Goal: Book appointment/travel/reservation

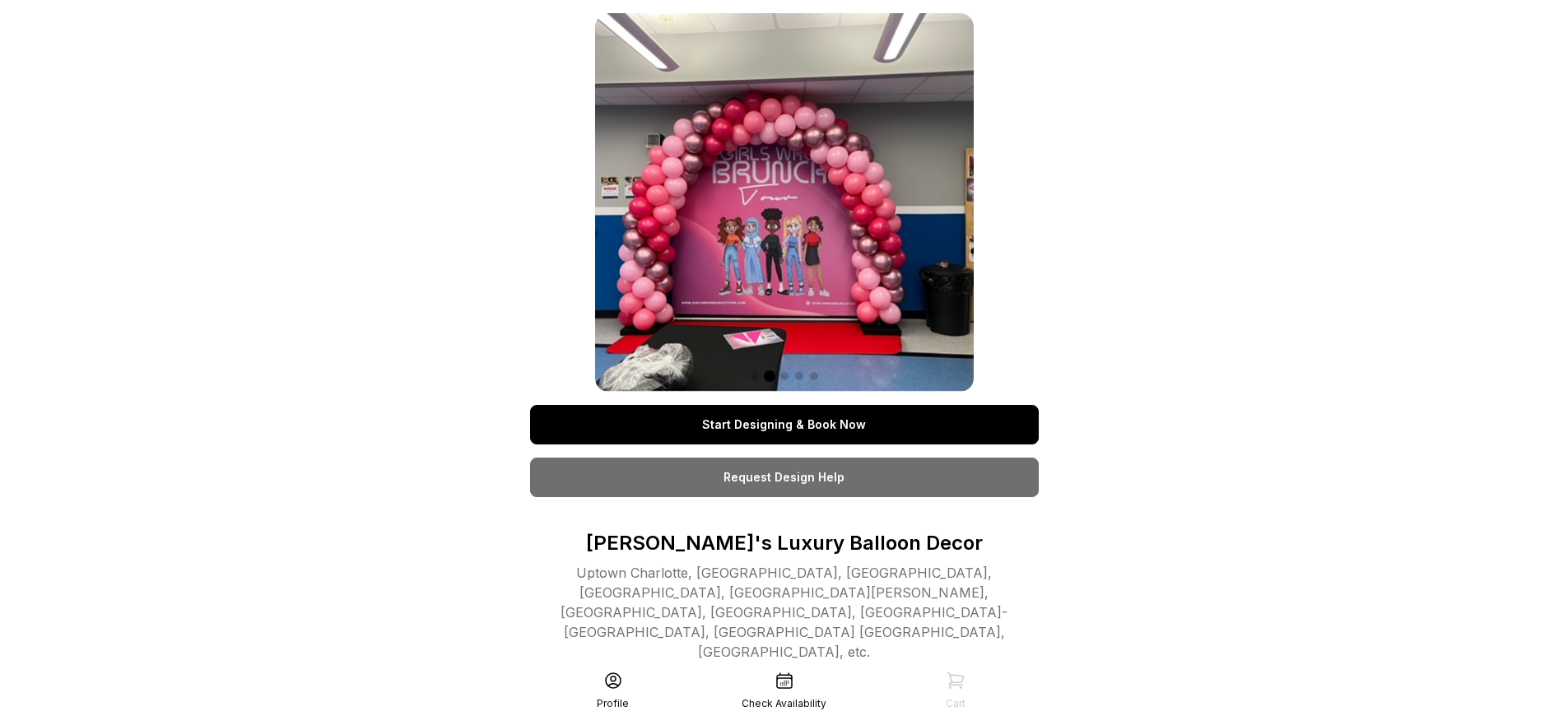
click at [784, 424] on link "Start Designing & Book Now" at bounding box center [784, 424] width 509 height 40
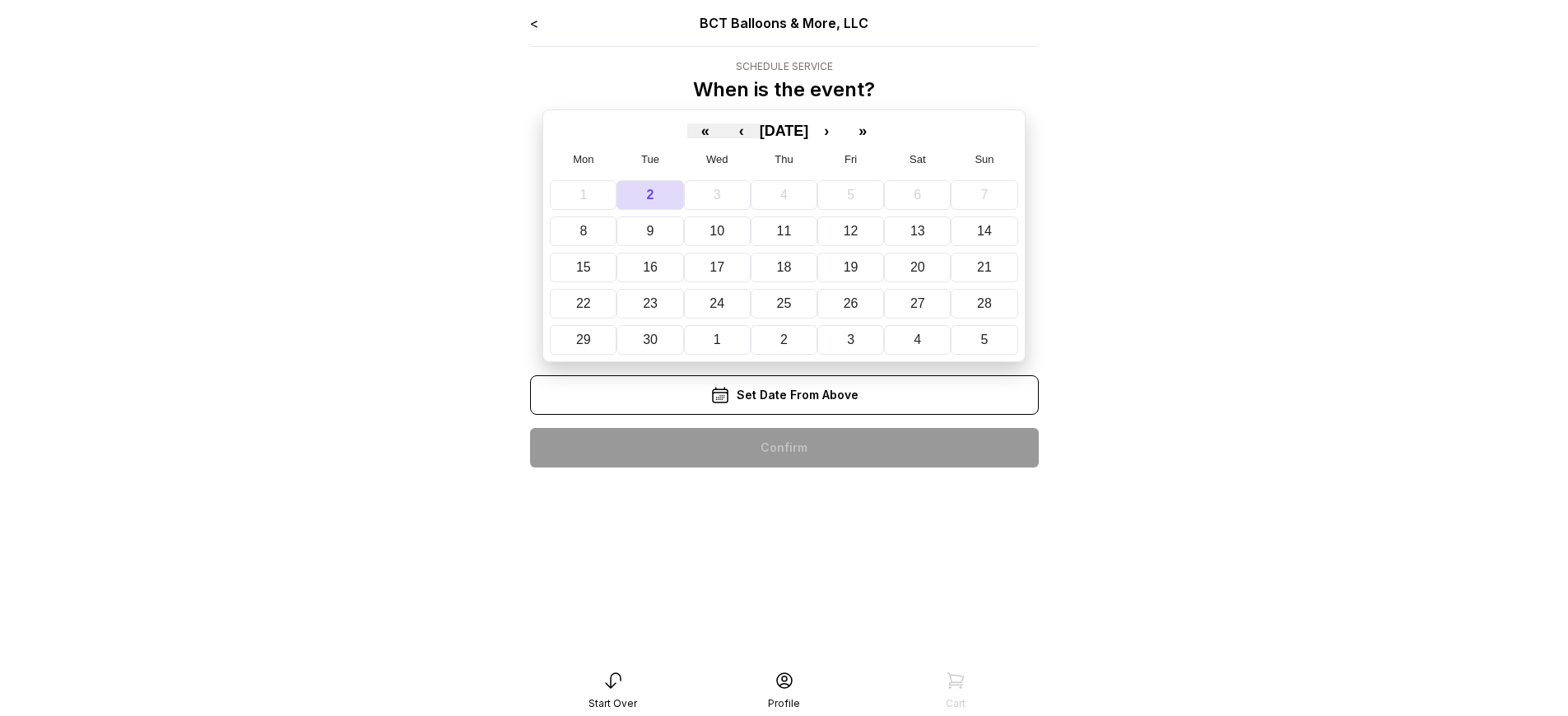
click at [784, 448] on div "< BCT Balloons & More, LLC Schedule Service When is the event? « ‹ [DATE] › » M…" at bounding box center [784, 247] width 509 height 468
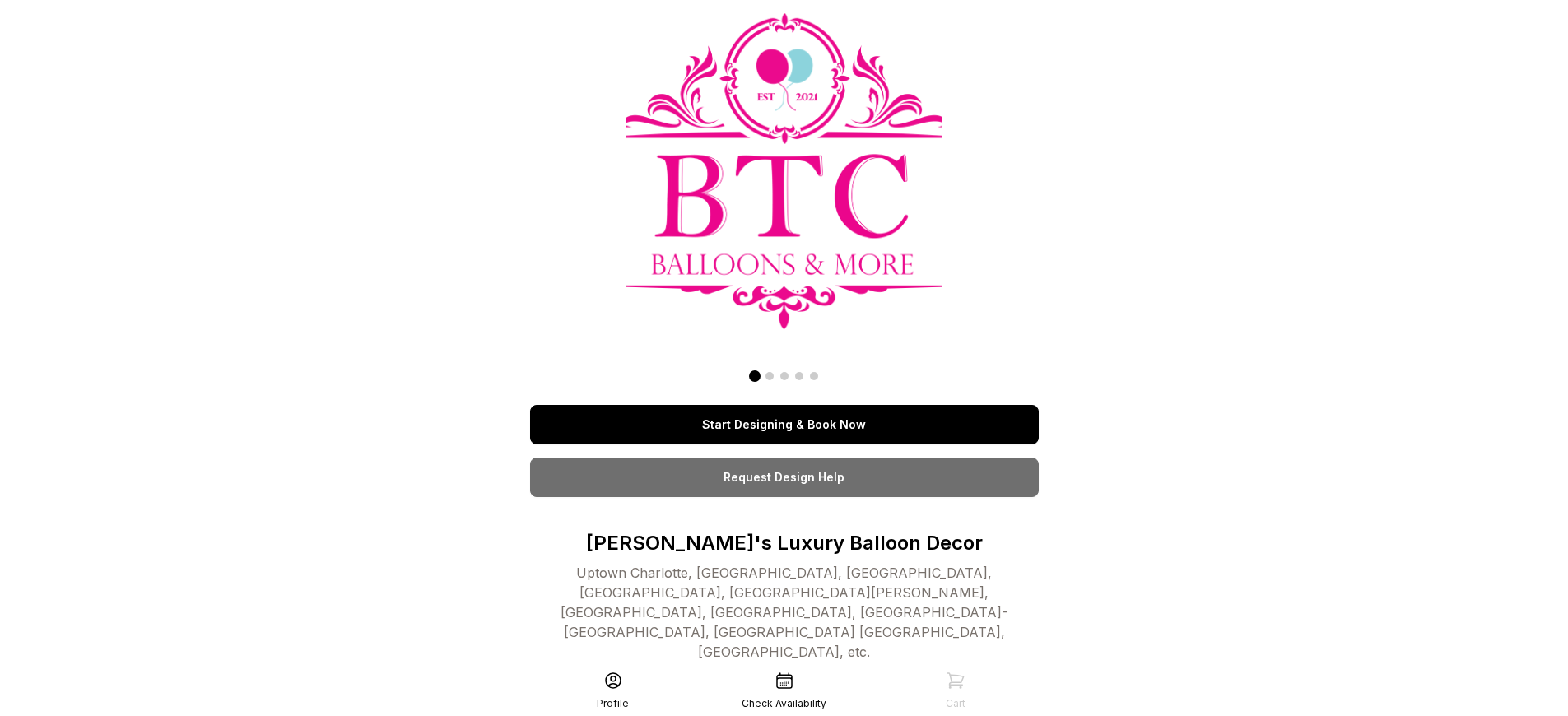
click at [784, 424] on link "Start Designing & Book Now" at bounding box center [784, 424] width 509 height 40
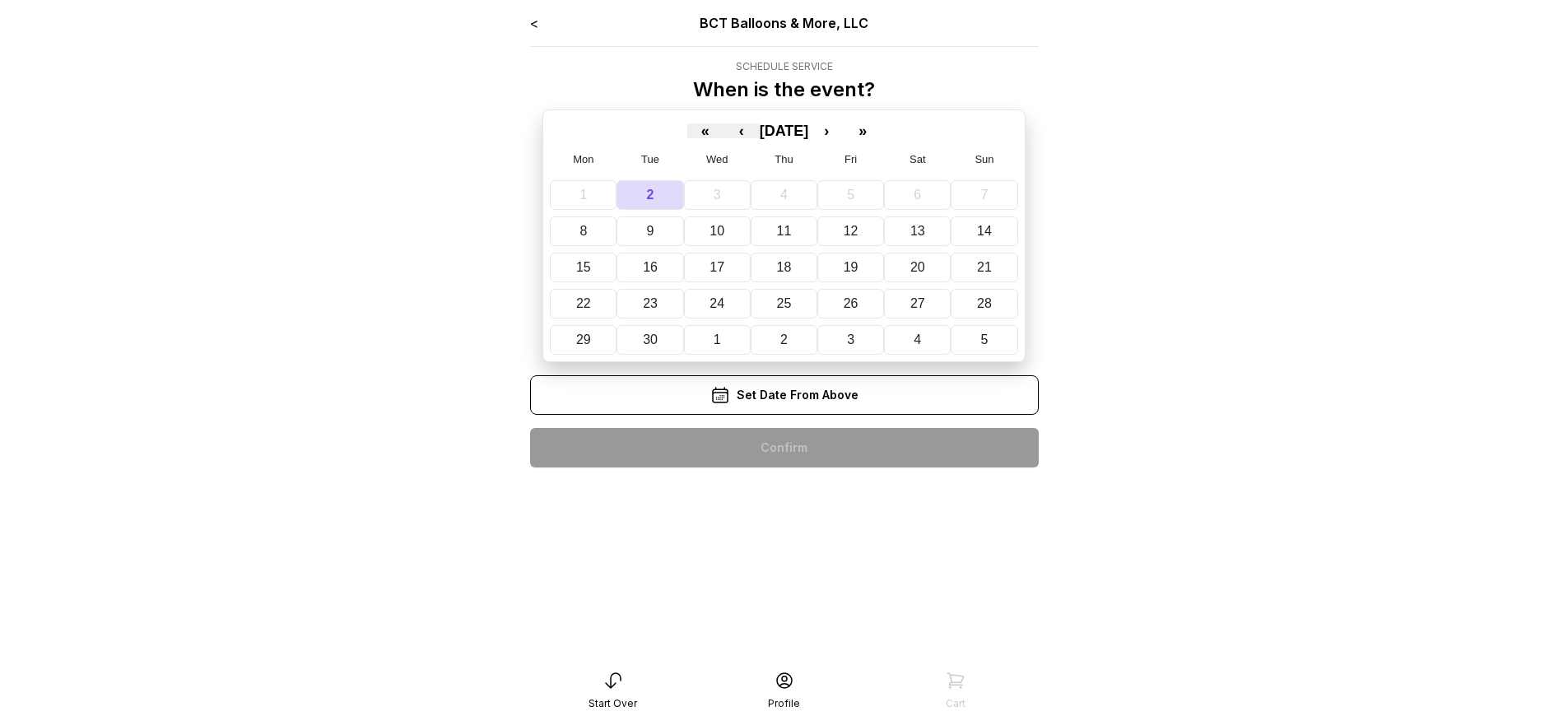
click at [784, 448] on div "< BCT Balloons & More, LLC Schedule Service When is the event? « ‹ [DATE] › » M…" at bounding box center [784, 247] width 509 height 468
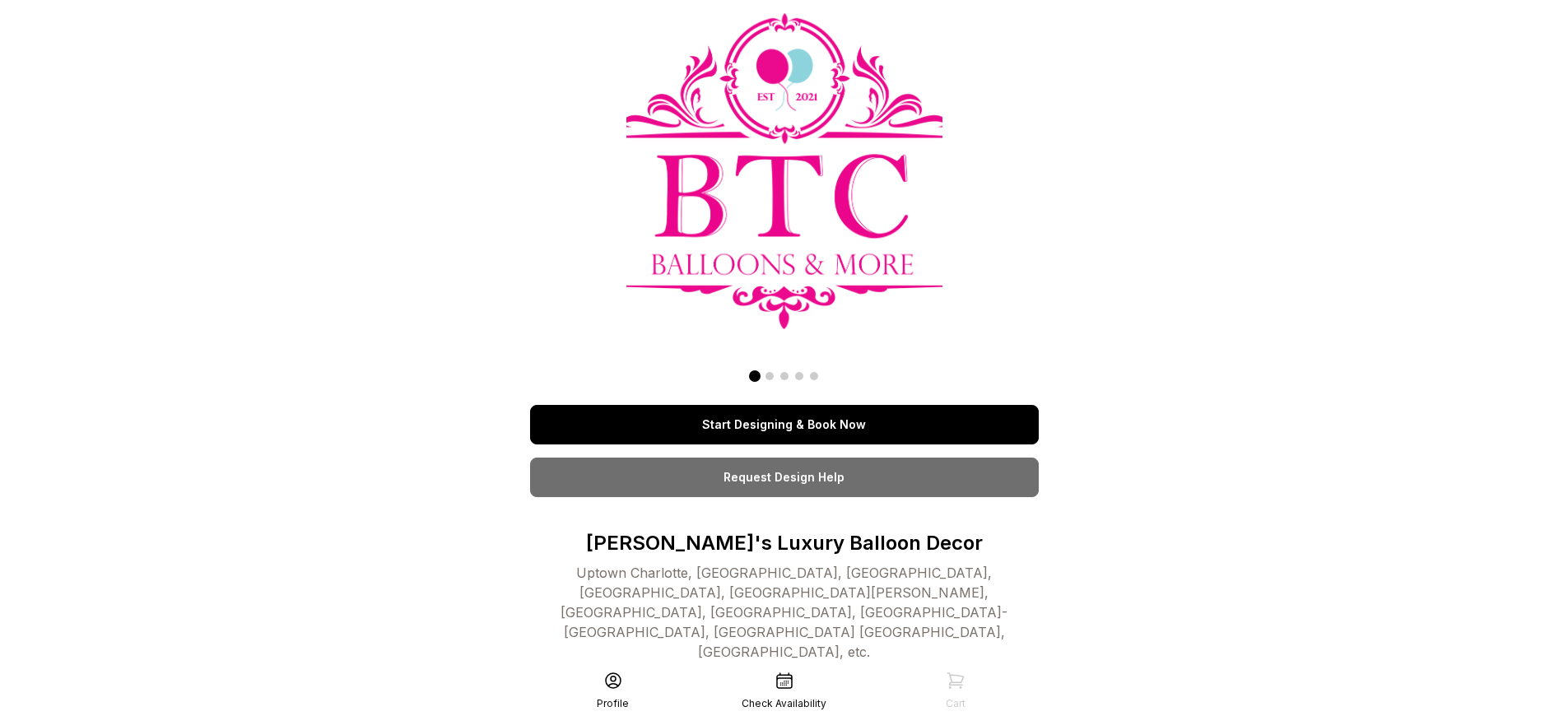
click at [784, 424] on link "Start Designing & Book Now" at bounding box center [784, 424] width 509 height 40
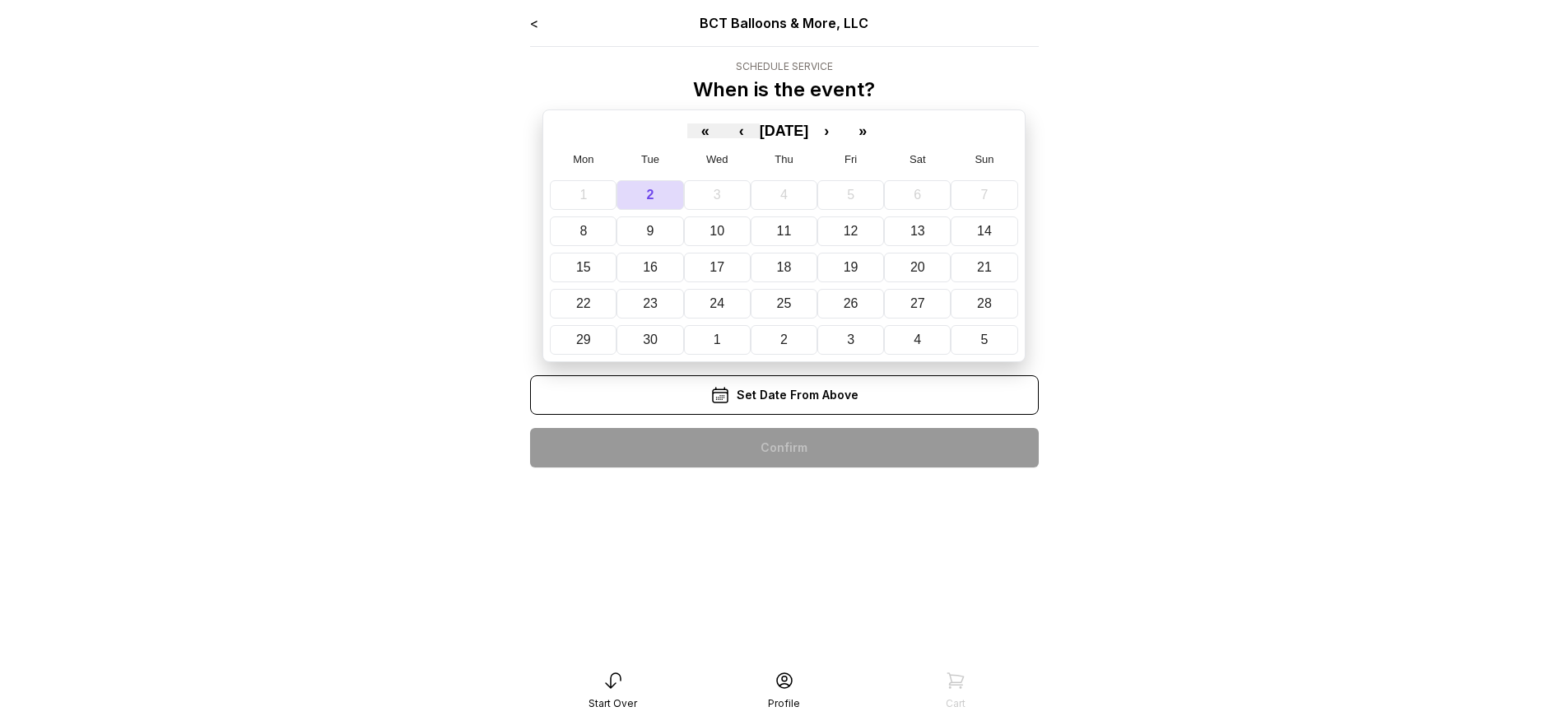
click at [784, 448] on div "< BCT Balloons & More, LLC Schedule Service When is the event? « ‹ [DATE] › » M…" at bounding box center [784, 247] width 509 height 468
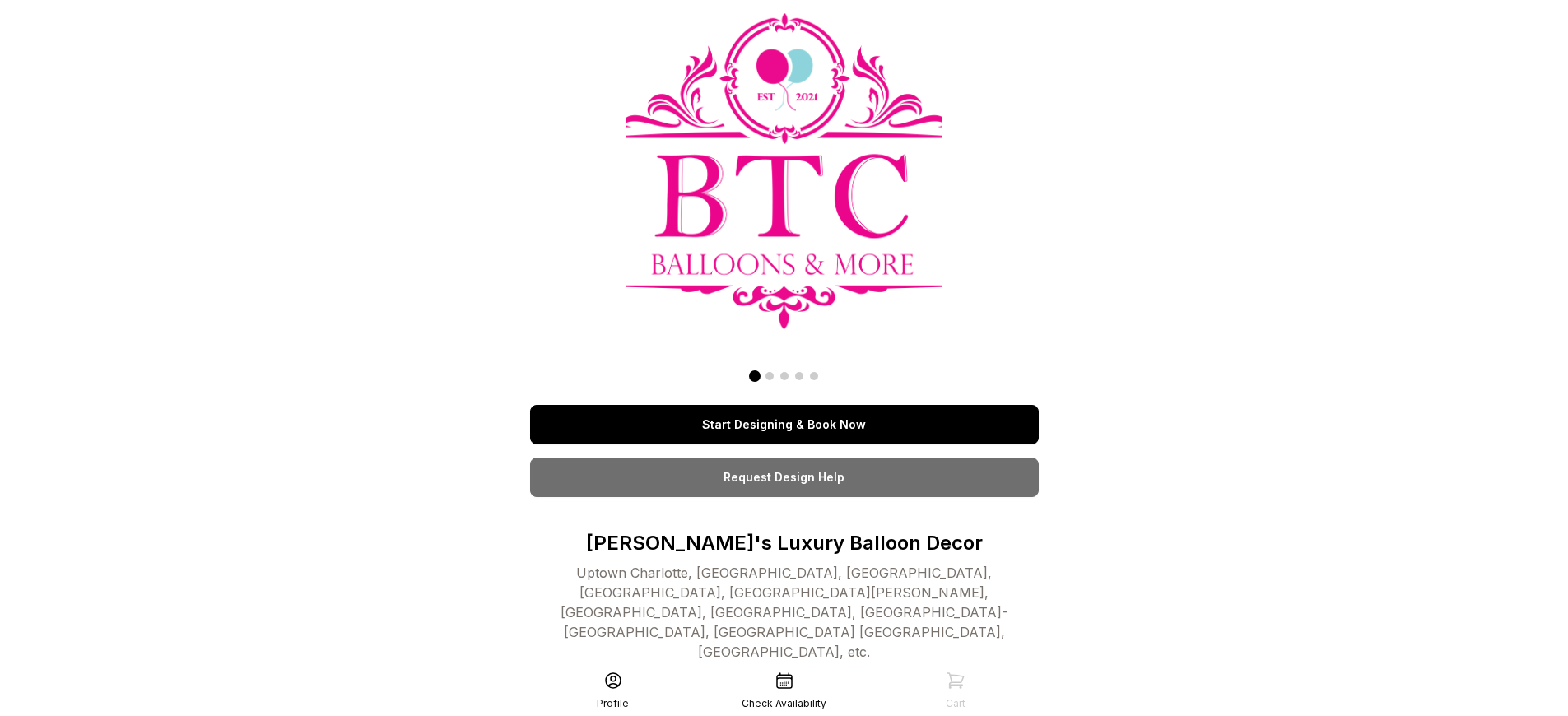
click at [784, 424] on link "Start Designing & Book Now" at bounding box center [784, 424] width 509 height 40
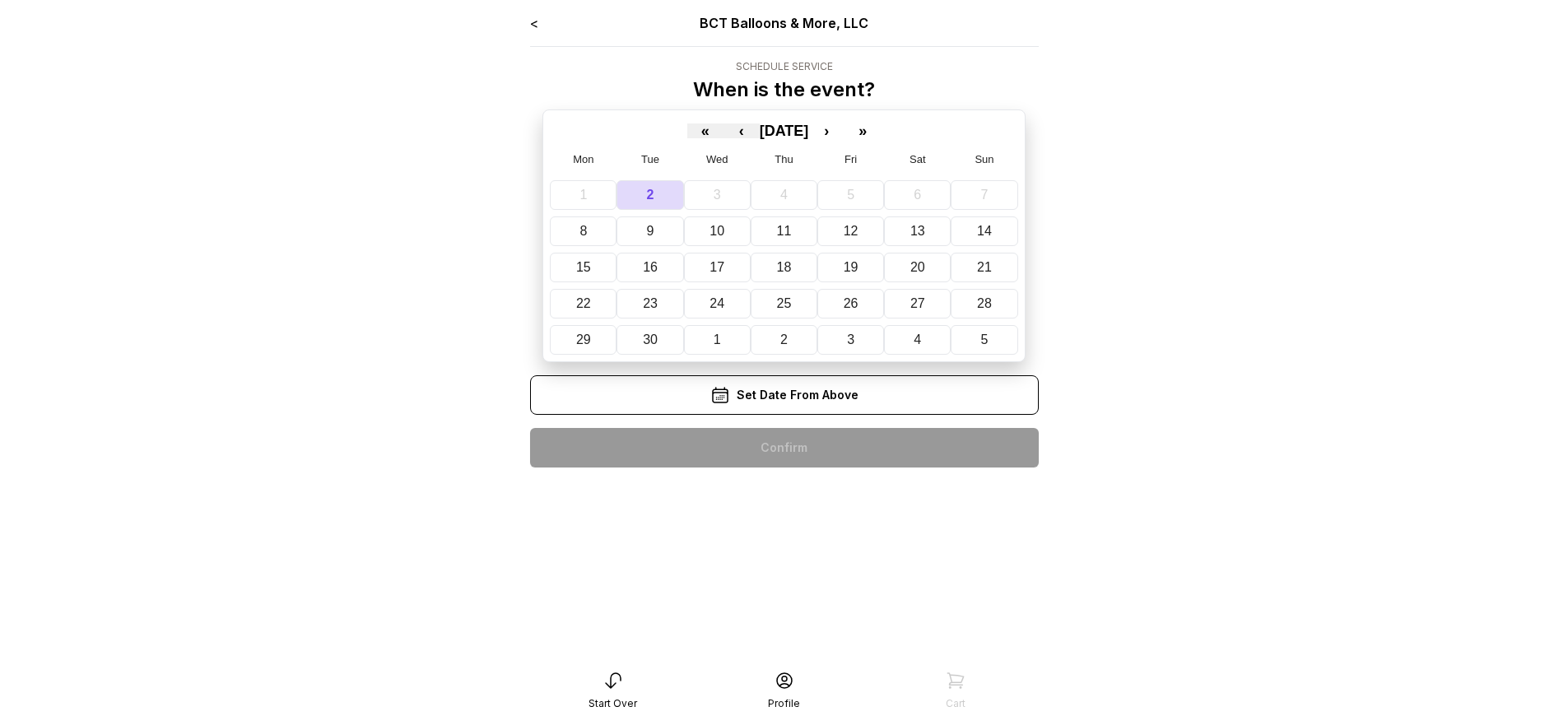
click at [784, 448] on div "< BCT Balloons & More, LLC Schedule Service When is the event? « ‹ [DATE] › » M…" at bounding box center [784, 247] width 509 height 468
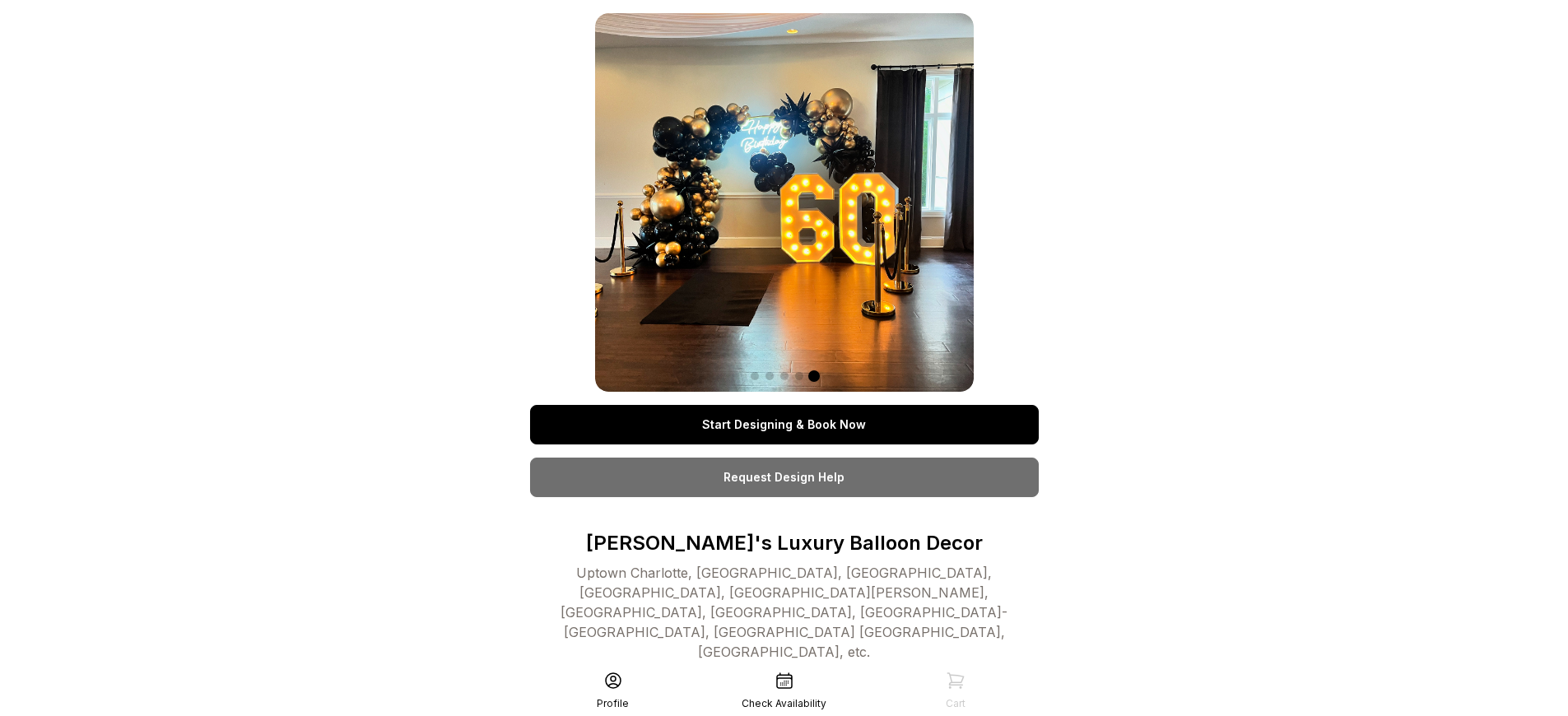
click at [784, 424] on link "Start Designing & Book Now" at bounding box center [784, 424] width 509 height 40
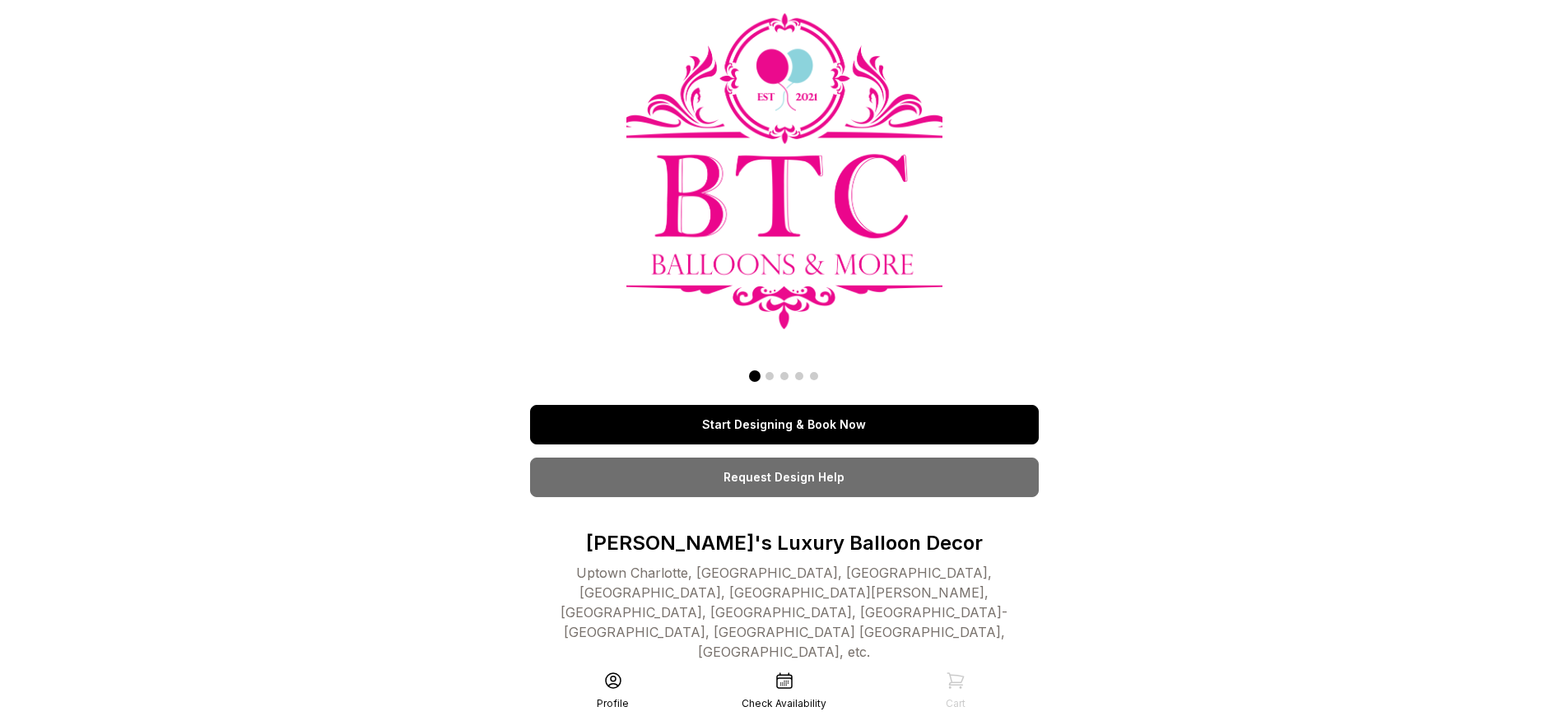
click at [784, 424] on link "Start Designing & Book Now" at bounding box center [784, 424] width 509 height 40
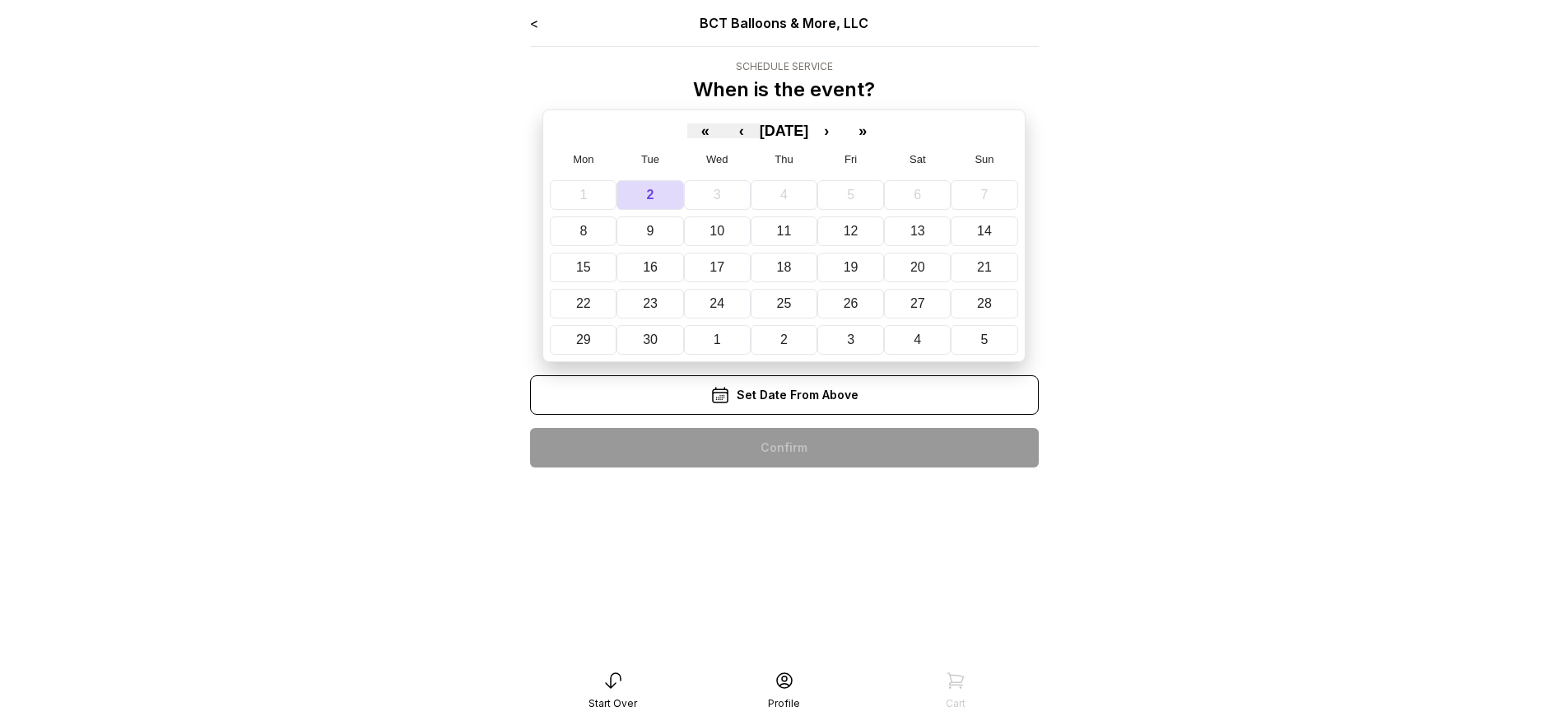
click at [784, 448] on div "< BCT Balloons & More, LLC Schedule Service When is the event? « ‹ [DATE] › » M…" at bounding box center [784, 247] width 509 height 468
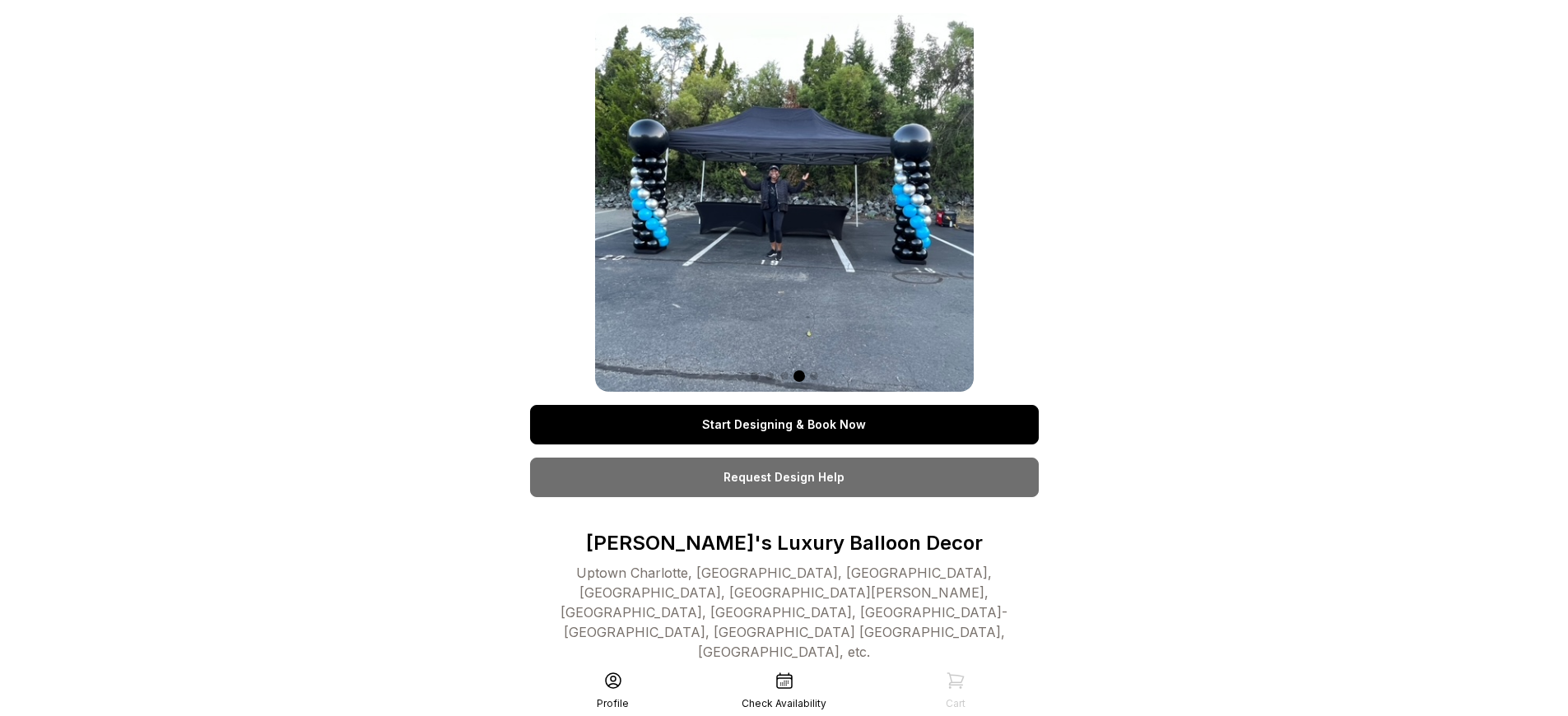
click at [784, 424] on link "Start Designing & Book Now" at bounding box center [784, 424] width 509 height 40
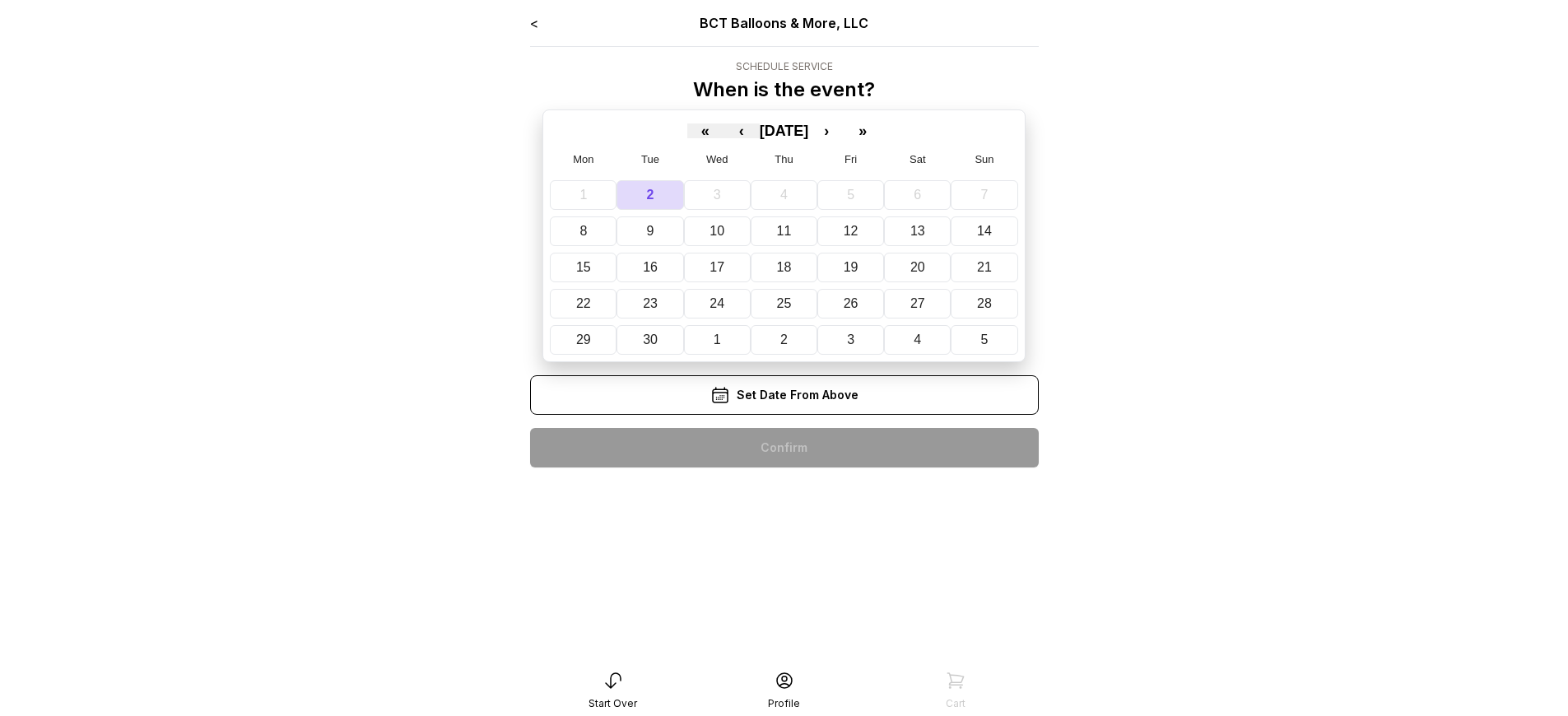
click at [784, 448] on div "< BCT Balloons & More, LLC Schedule Service When is the event? « ‹ [DATE] › » M…" at bounding box center [784, 247] width 509 height 468
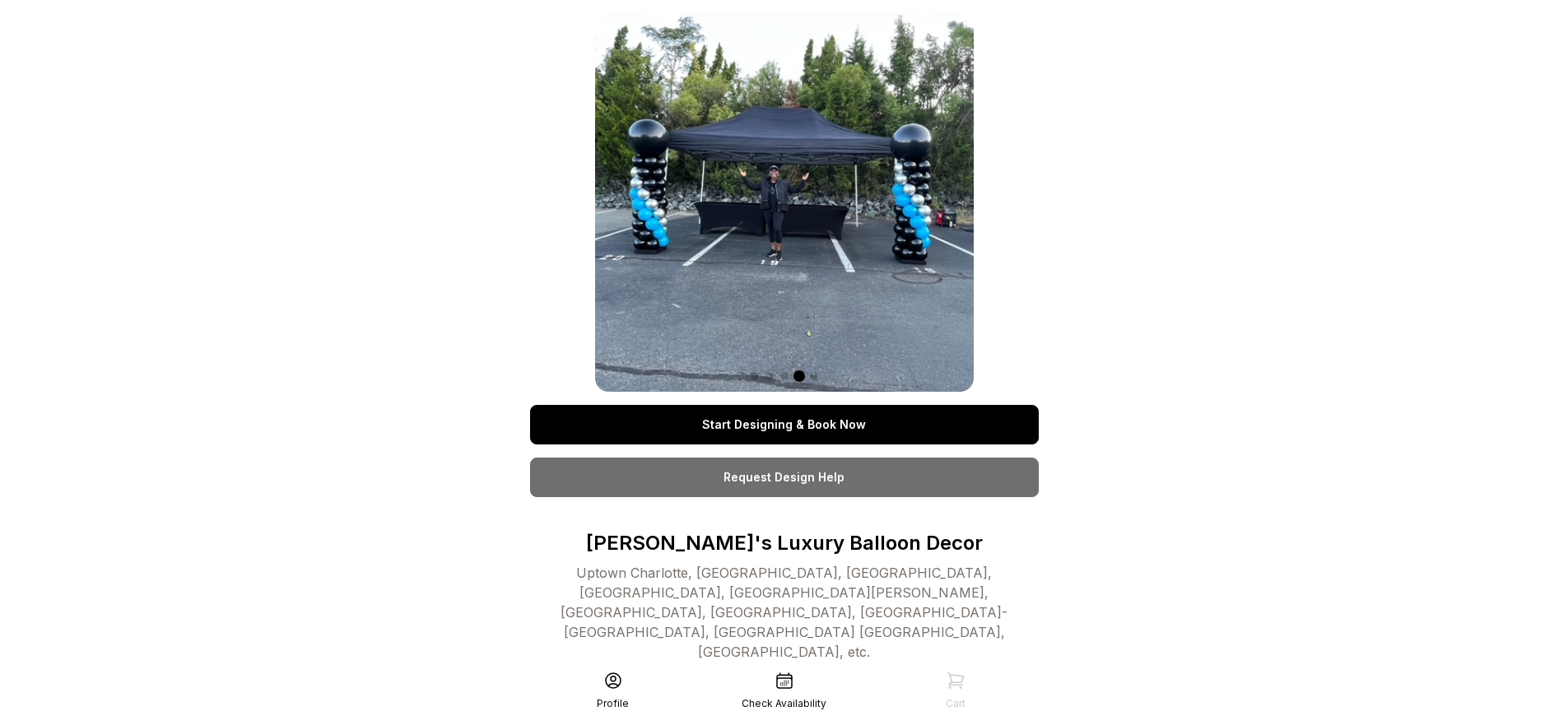
click at [784, 424] on link "Start Designing & Book Now" at bounding box center [784, 424] width 509 height 40
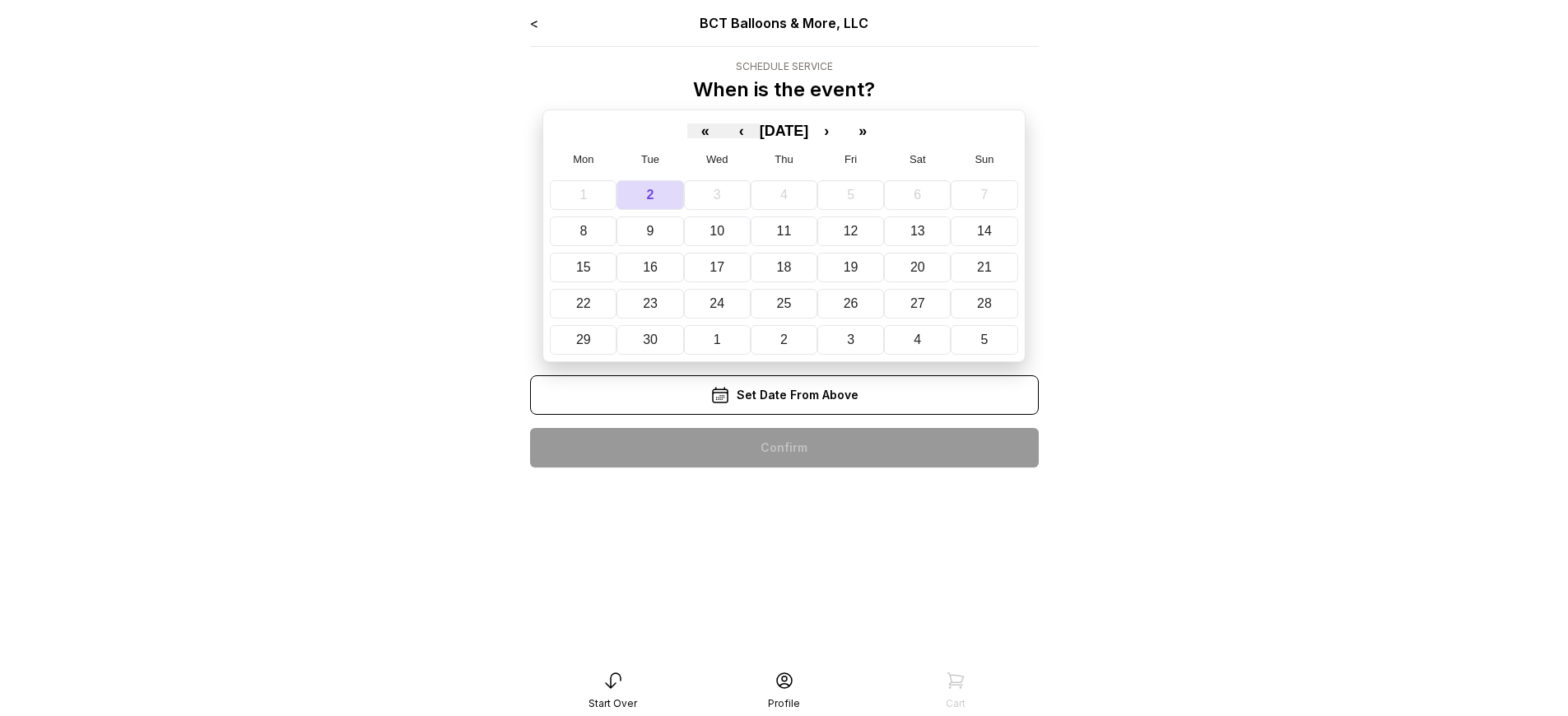
click at [784, 448] on div "< BCT Balloons & More, LLC Schedule Service When is the event? « ‹ [DATE] › » M…" at bounding box center [784, 247] width 509 height 468
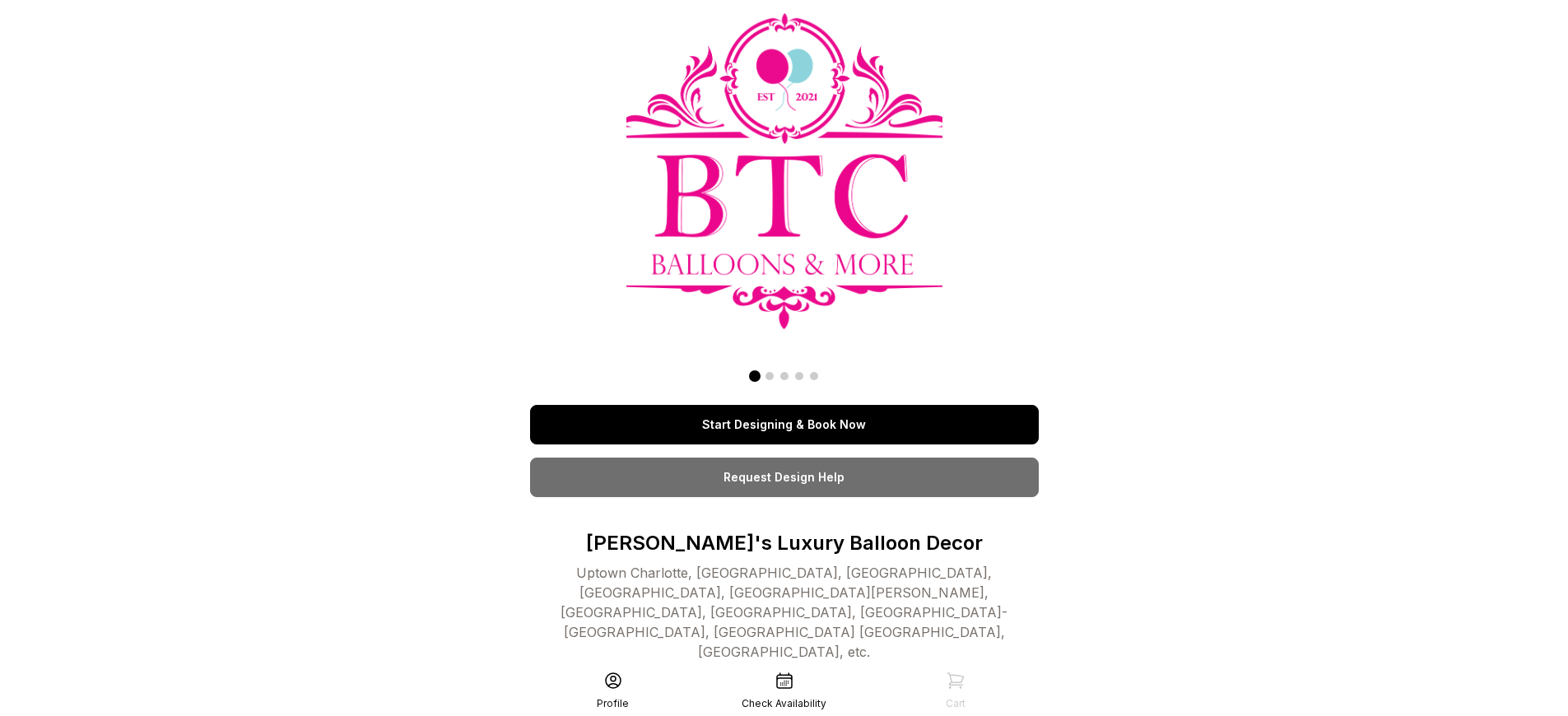
click at [784, 424] on link "Start Designing & Book Now" at bounding box center [784, 424] width 509 height 40
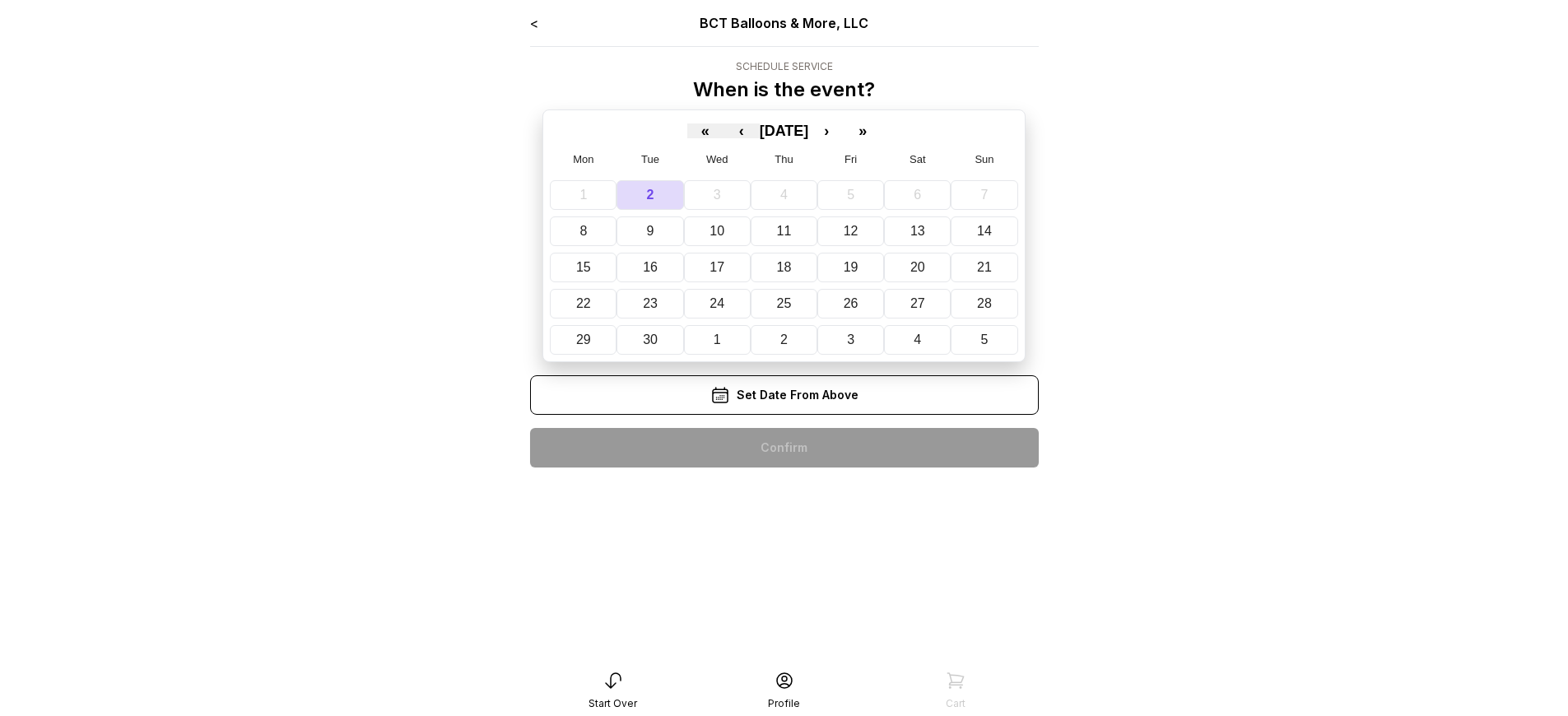
click at [784, 448] on div "< BCT Balloons & More, LLC Schedule Service When is the event? « ‹ [DATE] › » M…" at bounding box center [784, 247] width 509 height 468
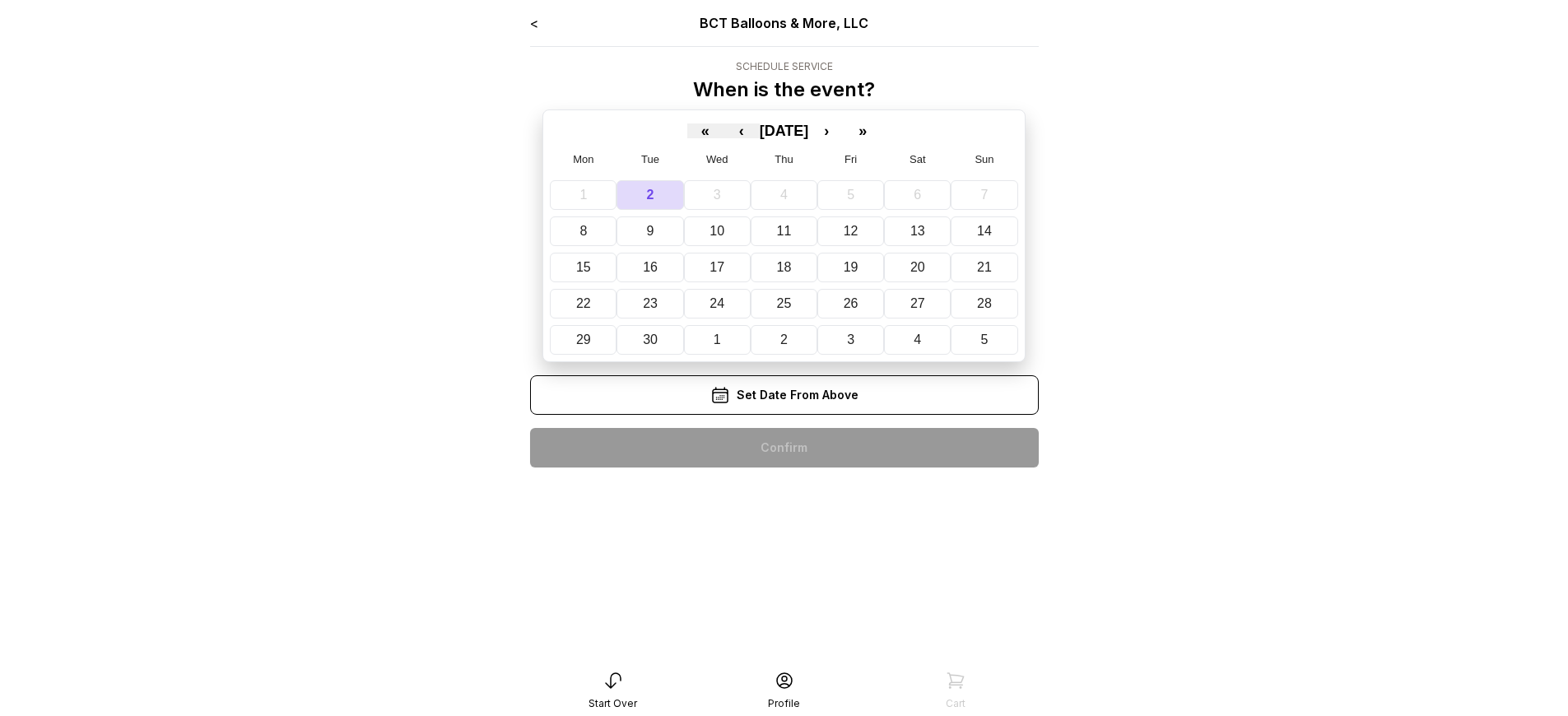
click at [784, 448] on div "< BCT Balloons & More, LLC Schedule Service When is the event? « ‹ [DATE] › » M…" at bounding box center [784, 247] width 509 height 468
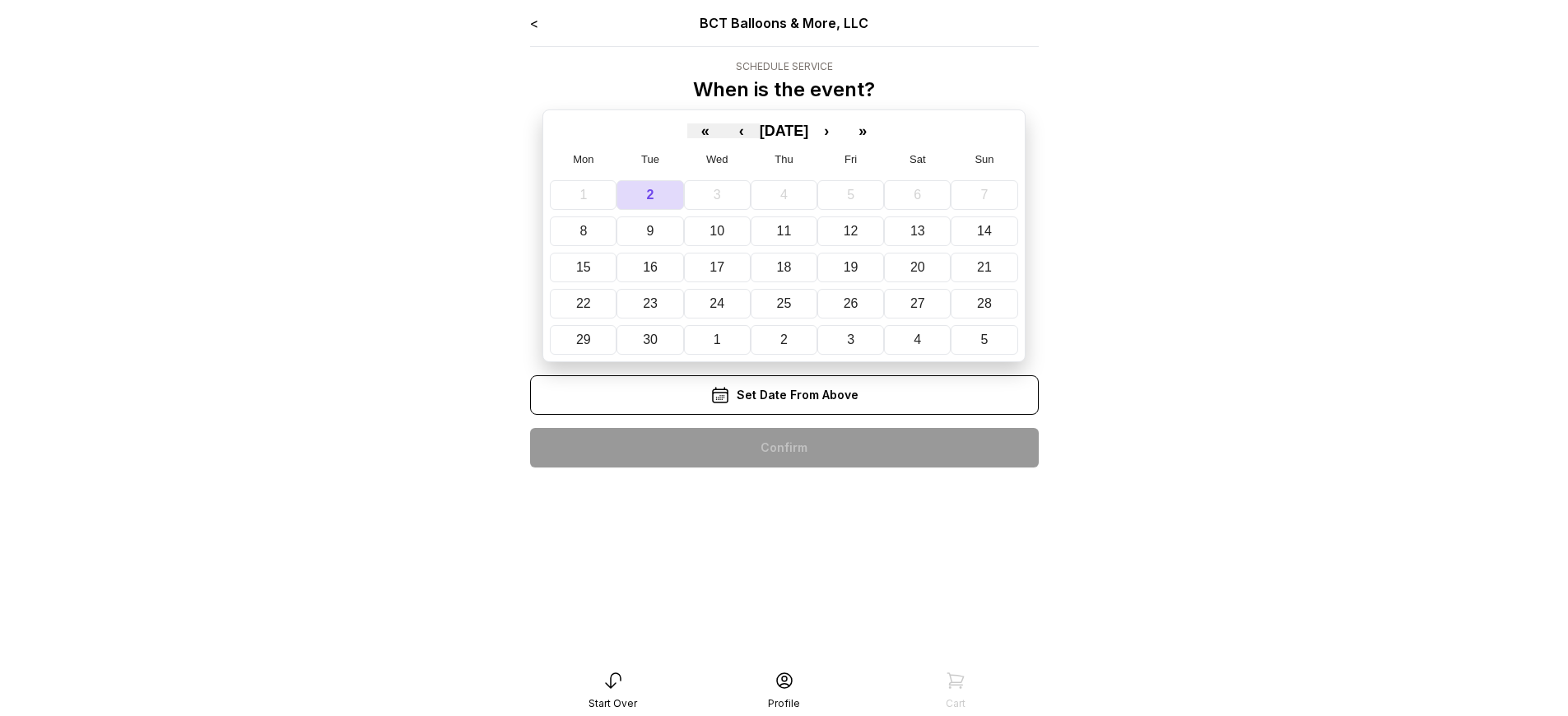
click at [784, 448] on div "< BCT Balloons & More, LLC Schedule Service When is the event? « ‹ [DATE] › » M…" at bounding box center [784, 247] width 509 height 468
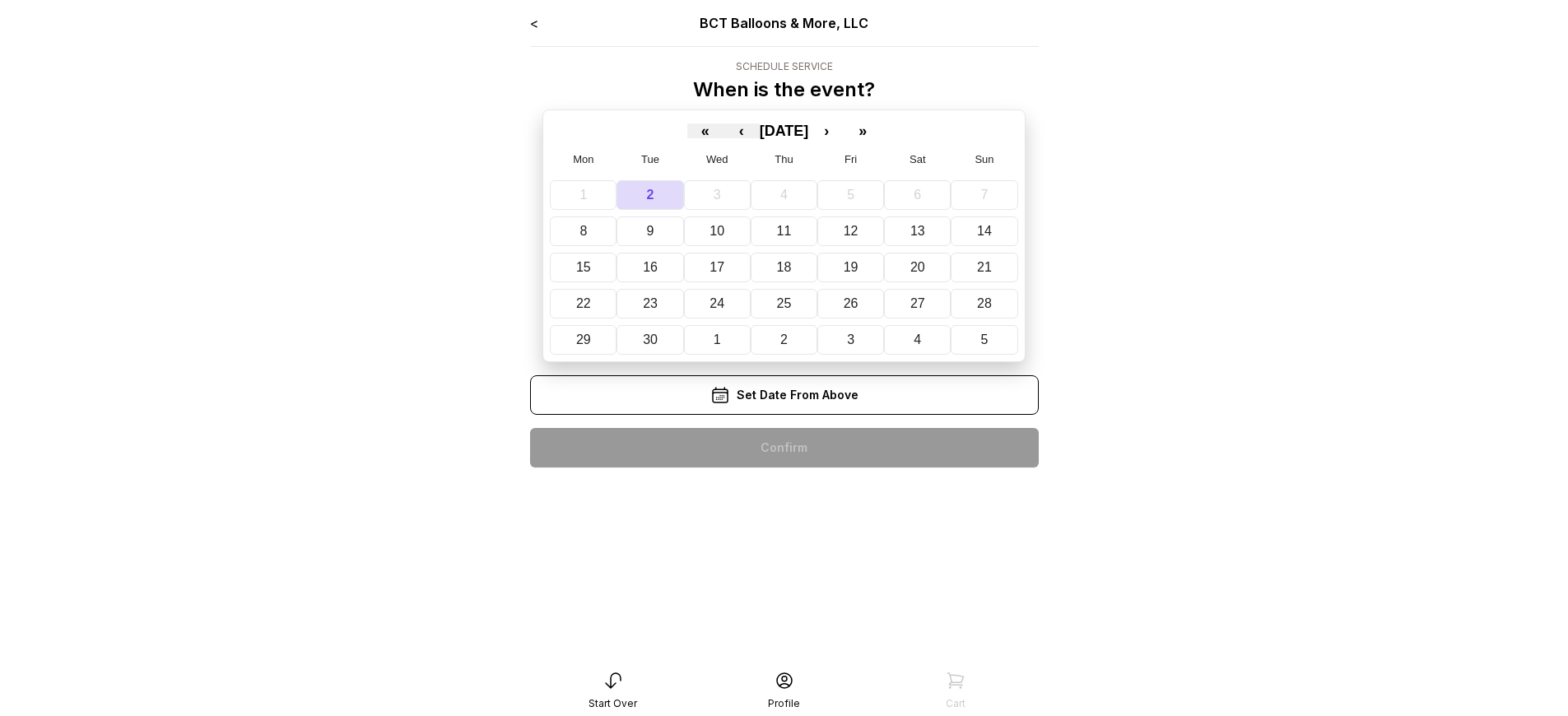
click at [784, 448] on div "< BCT Balloons & More, LLC Schedule Service When is the event? « ‹ [DATE] › » M…" at bounding box center [784, 247] width 509 height 468
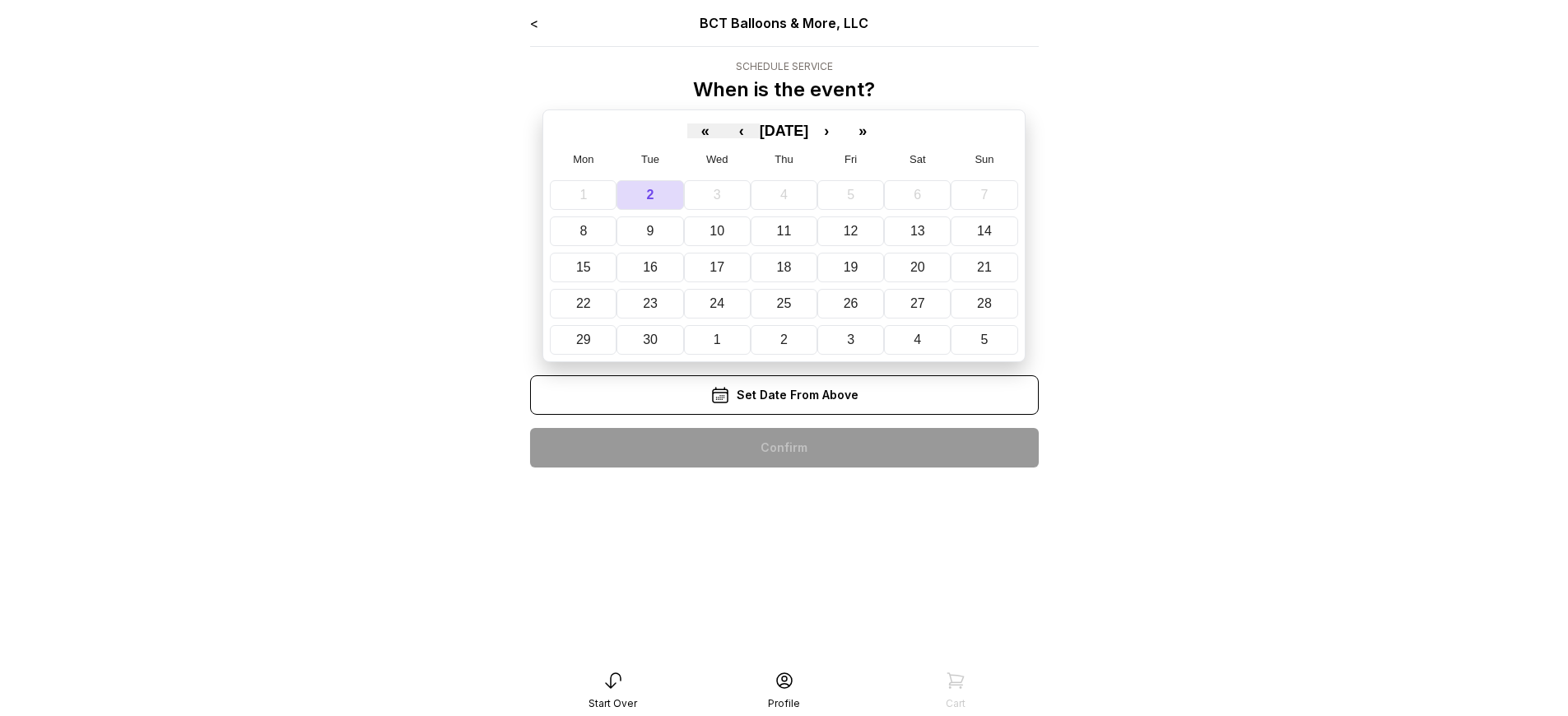
click at [784, 448] on div "< BCT Balloons & More, LLC Schedule Service When is the event? « ‹ [DATE] › » M…" at bounding box center [784, 247] width 509 height 468
click at [784, 448] on div "< BCT Balloons & More, LLC Schedule Service When is the event? « ‹ September 20…" at bounding box center [784, 247] width 509 height 468
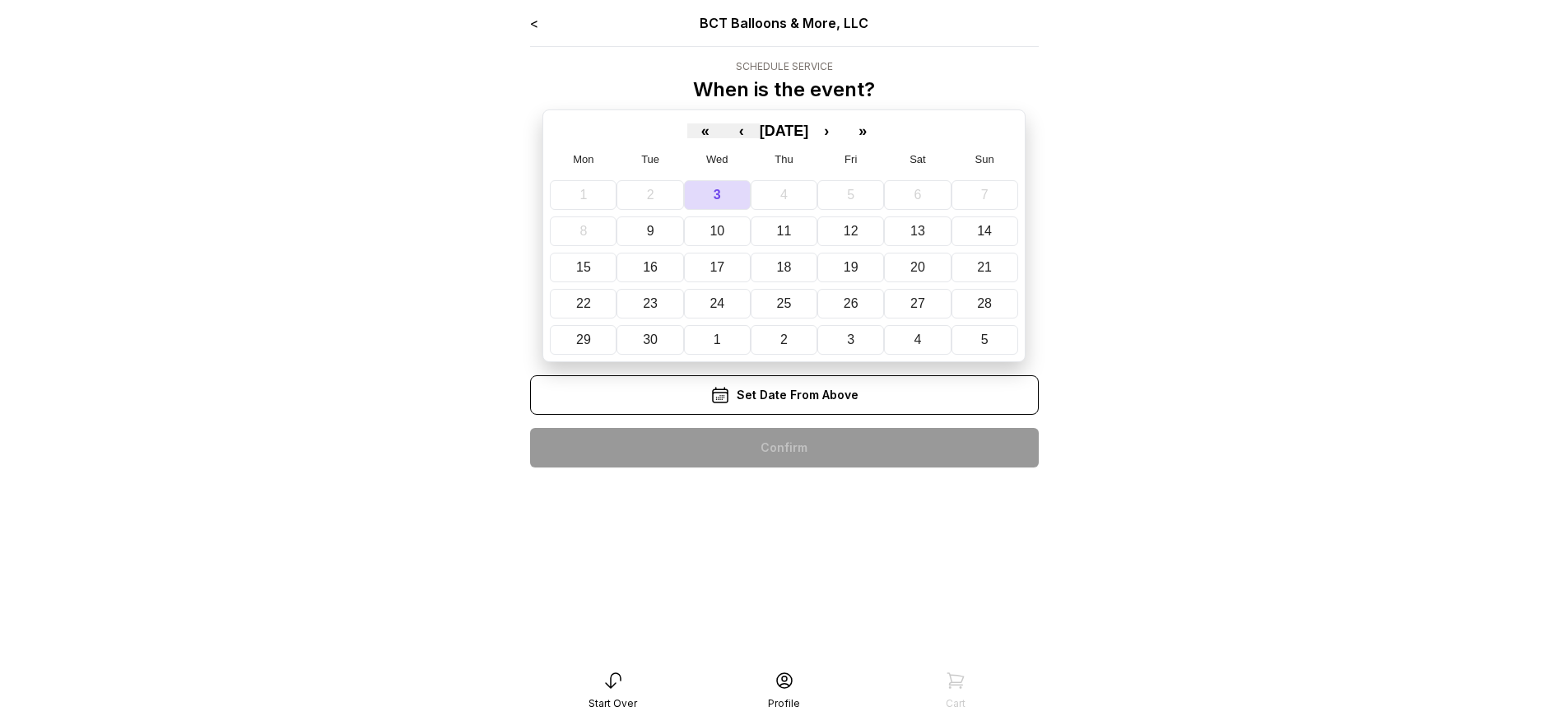
click at [784, 448] on div "< BCT Balloons & More, LLC Schedule Service When is the event? « ‹ September 20…" at bounding box center [784, 247] width 509 height 468
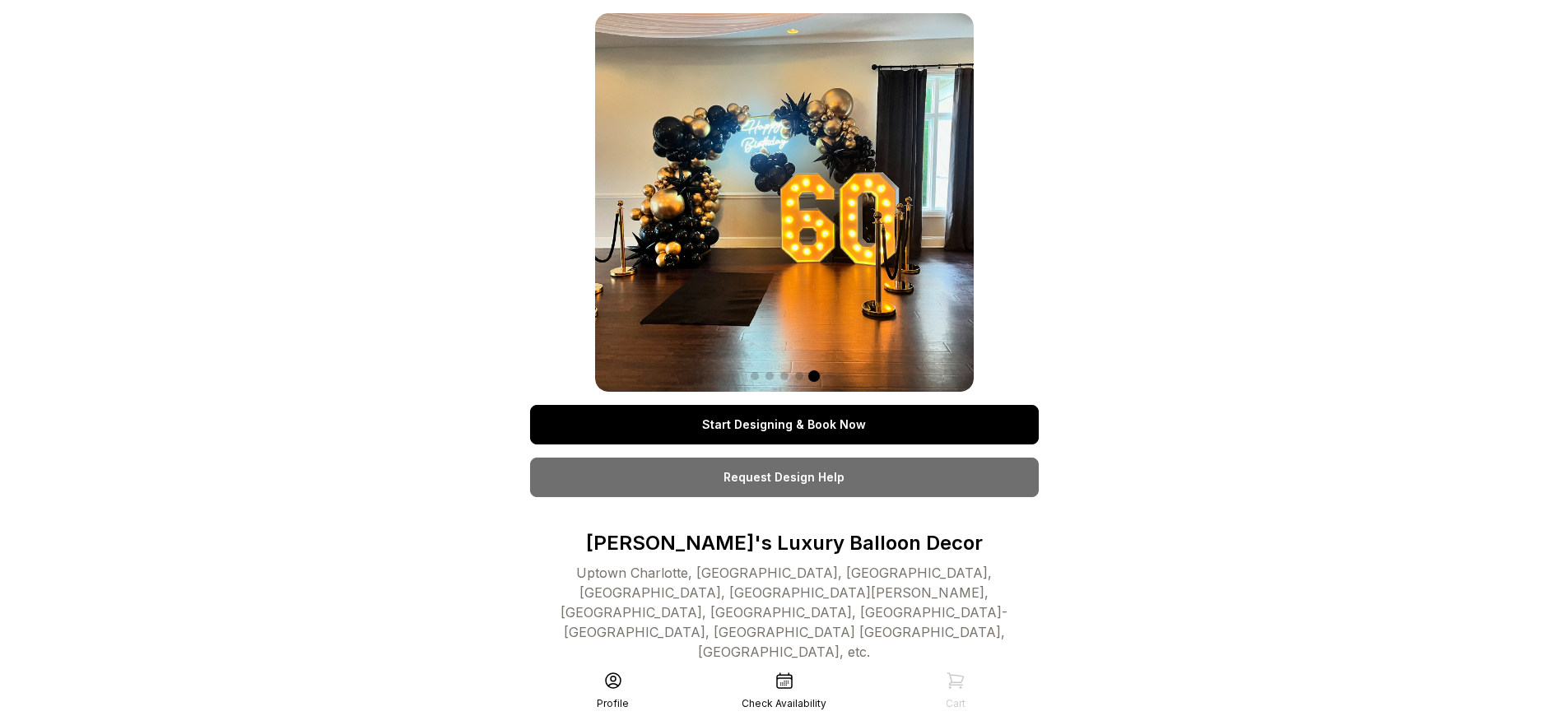
click at [784, 424] on link "Start Designing & Book Now" at bounding box center [784, 424] width 509 height 40
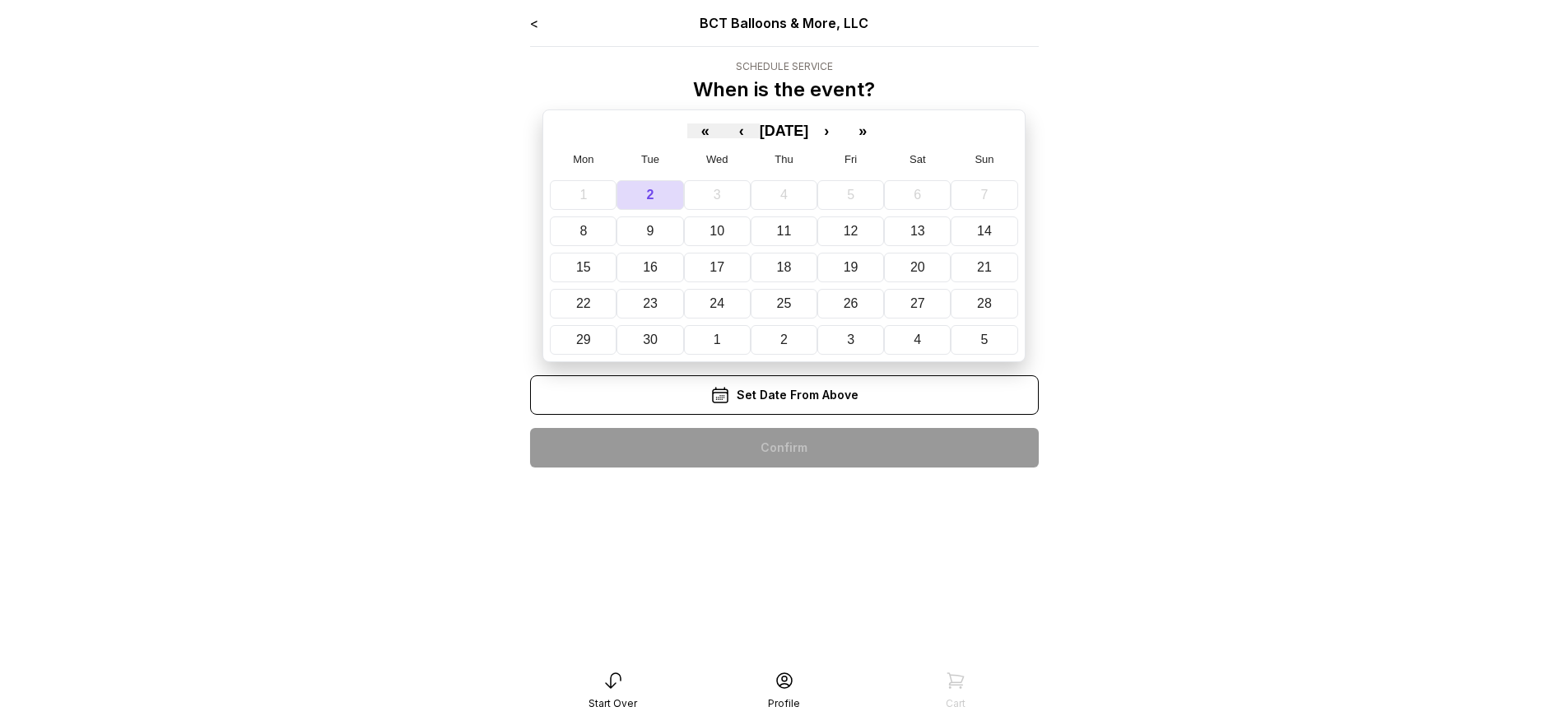
click at [784, 448] on div "< BCT Balloons & More, LLC Schedule Service When is the event? « ‹ September 20…" at bounding box center [784, 247] width 509 height 468
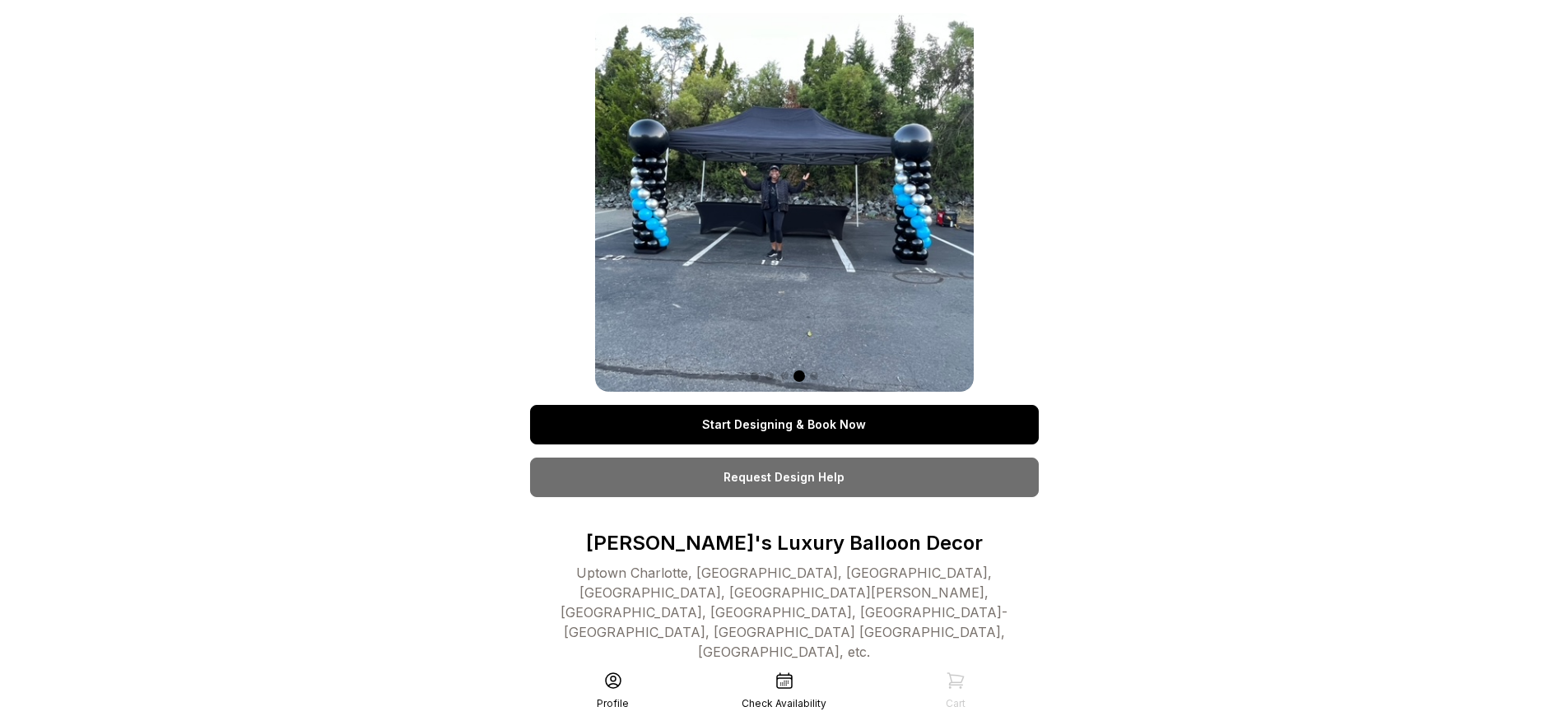
click at [784, 424] on link "Start Designing & Book Now" at bounding box center [784, 424] width 509 height 40
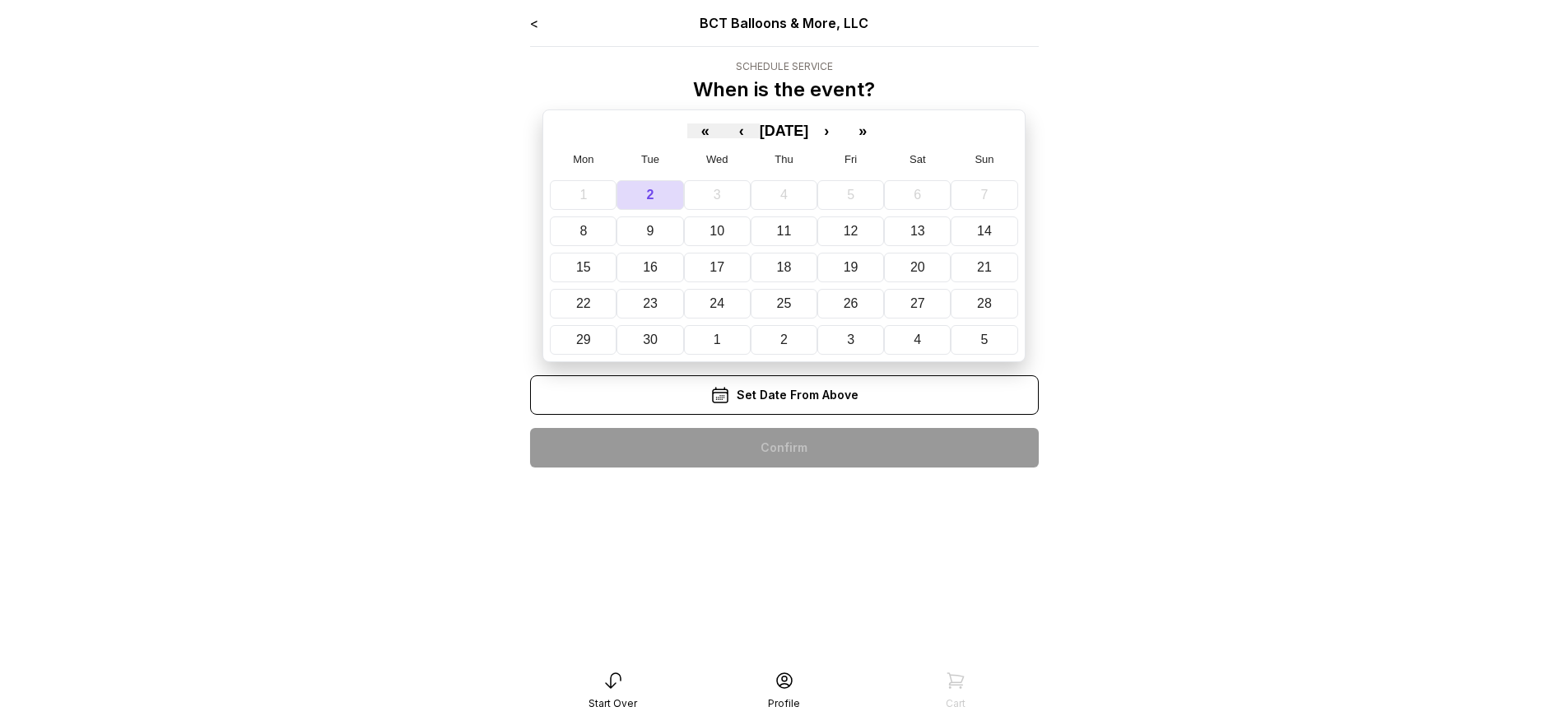
scroll to position [33, 0]
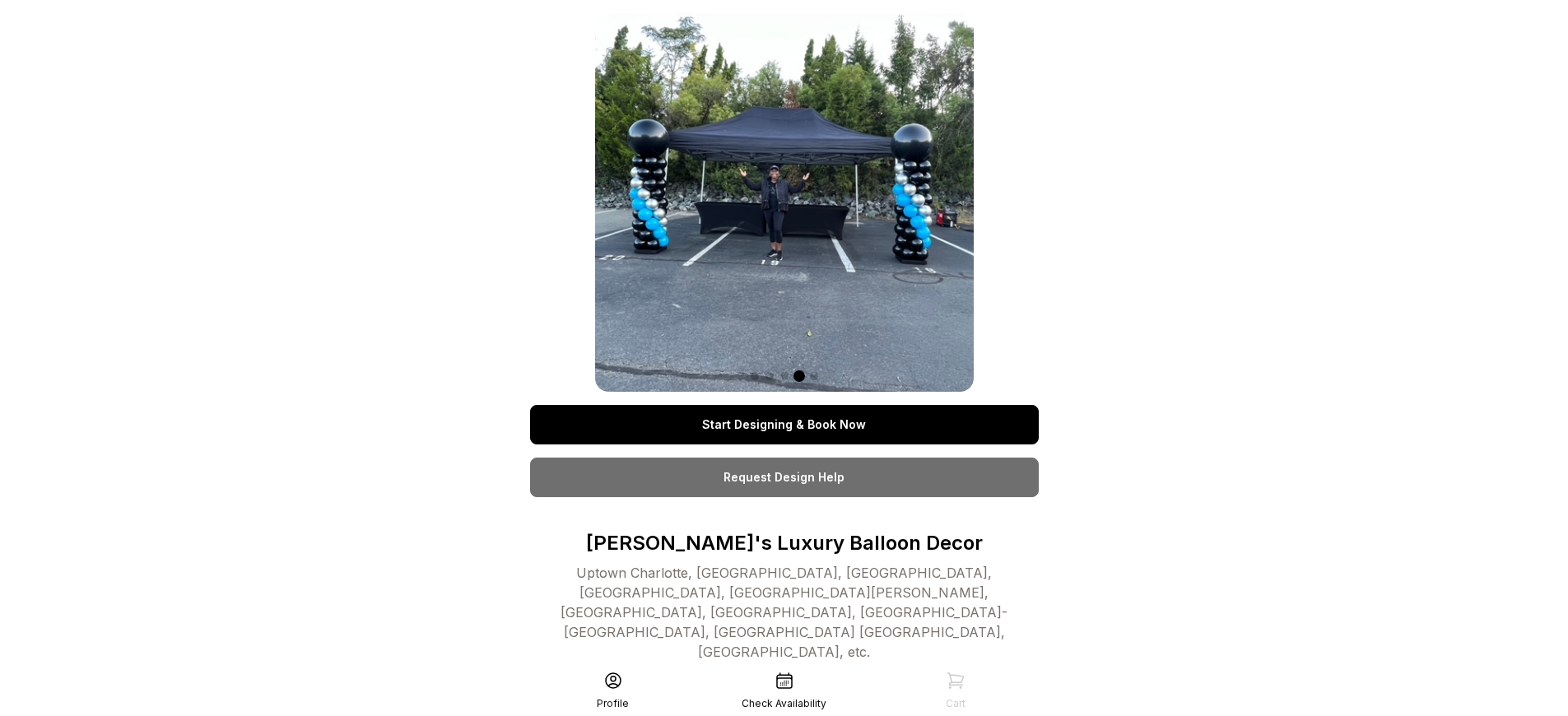
click at [784, 424] on link "Start Designing & Book Now" at bounding box center [784, 424] width 509 height 40
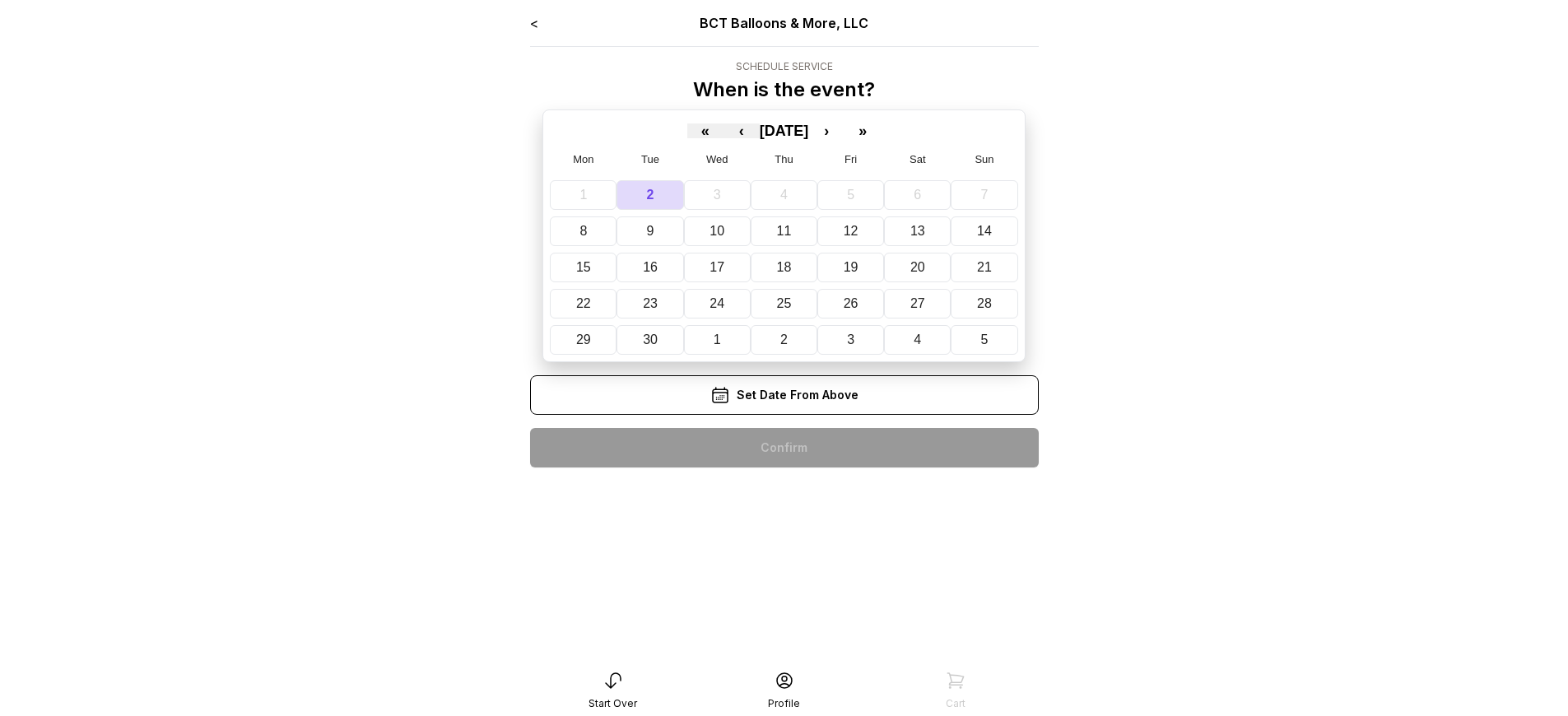
scroll to position [33, 0]
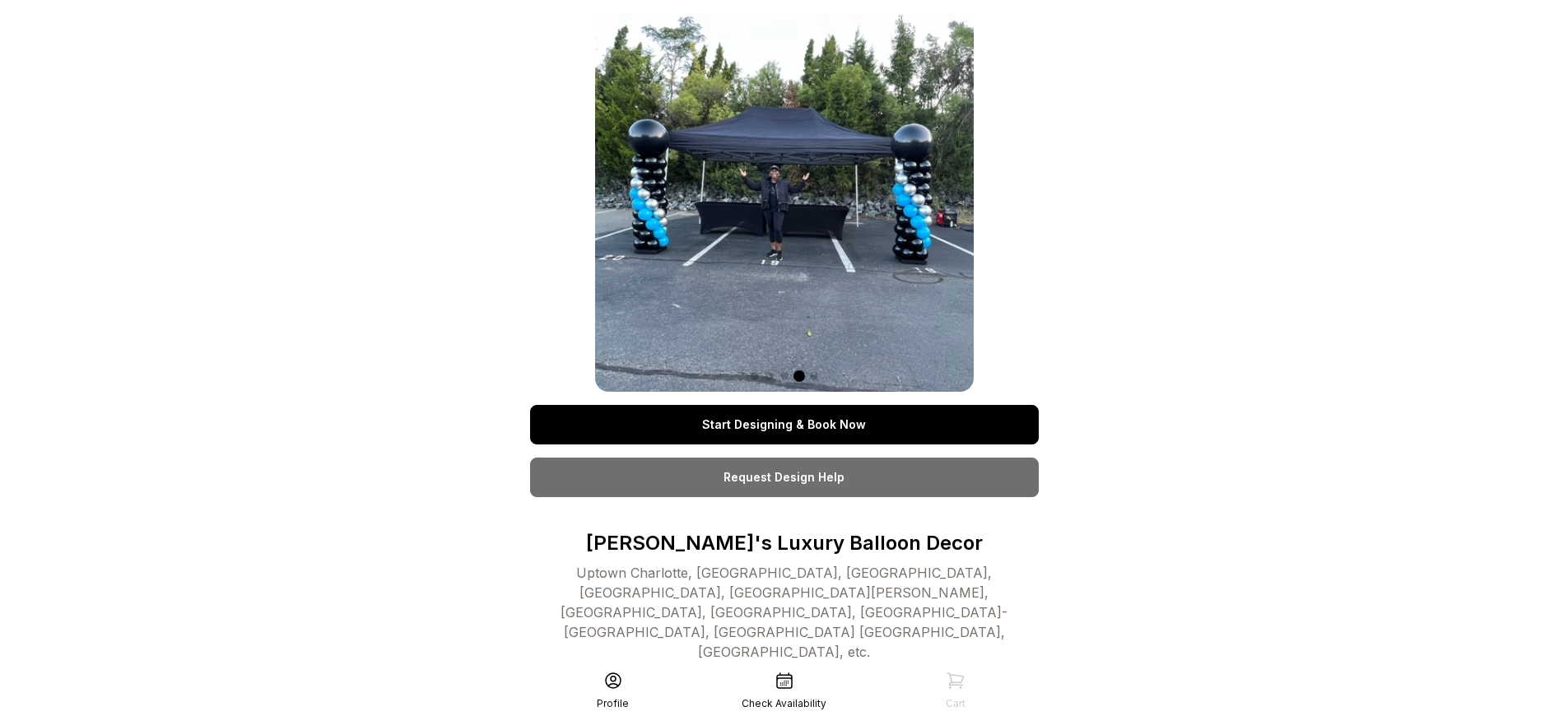
click at [784, 424] on link "Start Designing & Book Now" at bounding box center [784, 424] width 509 height 40
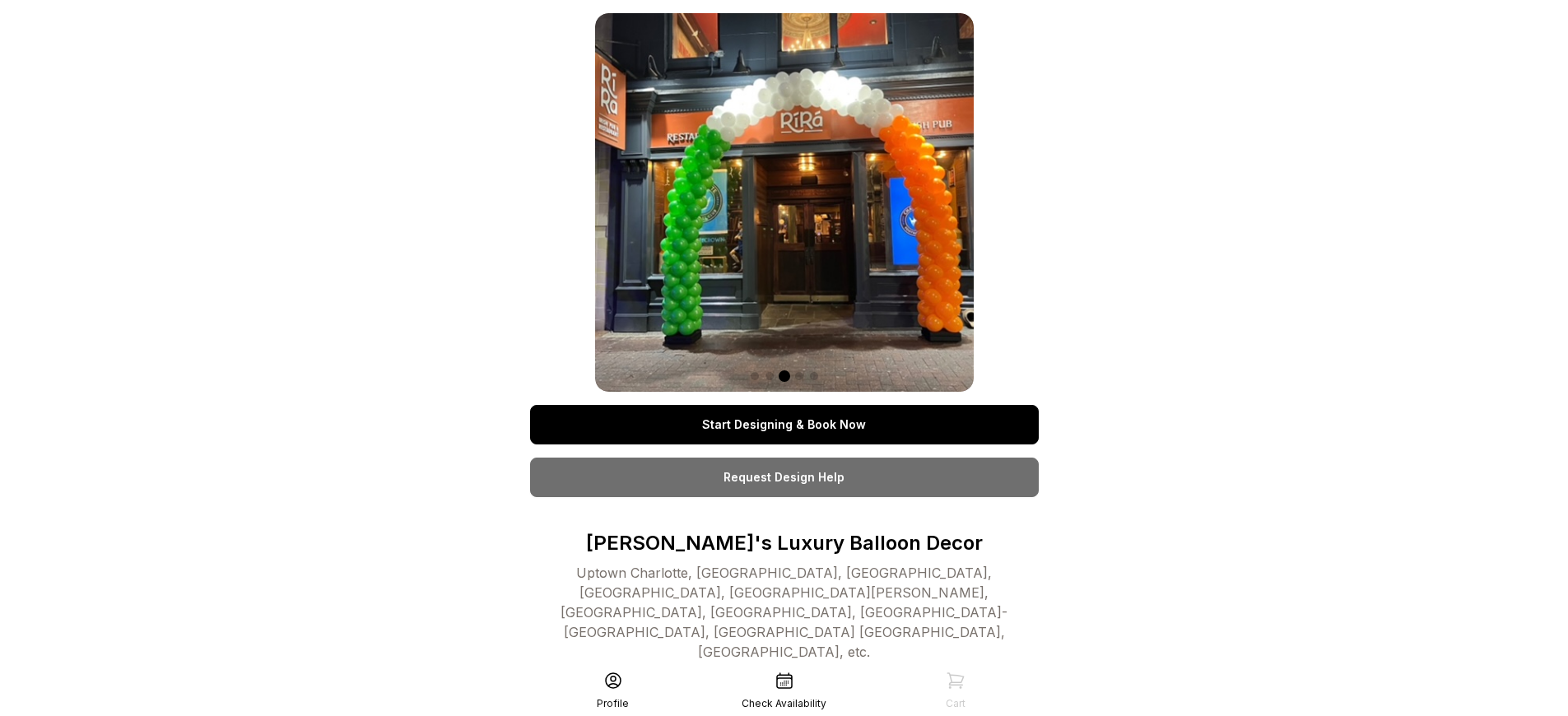
click at [784, 424] on link "Start Designing & Book Now" at bounding box center [784, 424] width 509 height 40
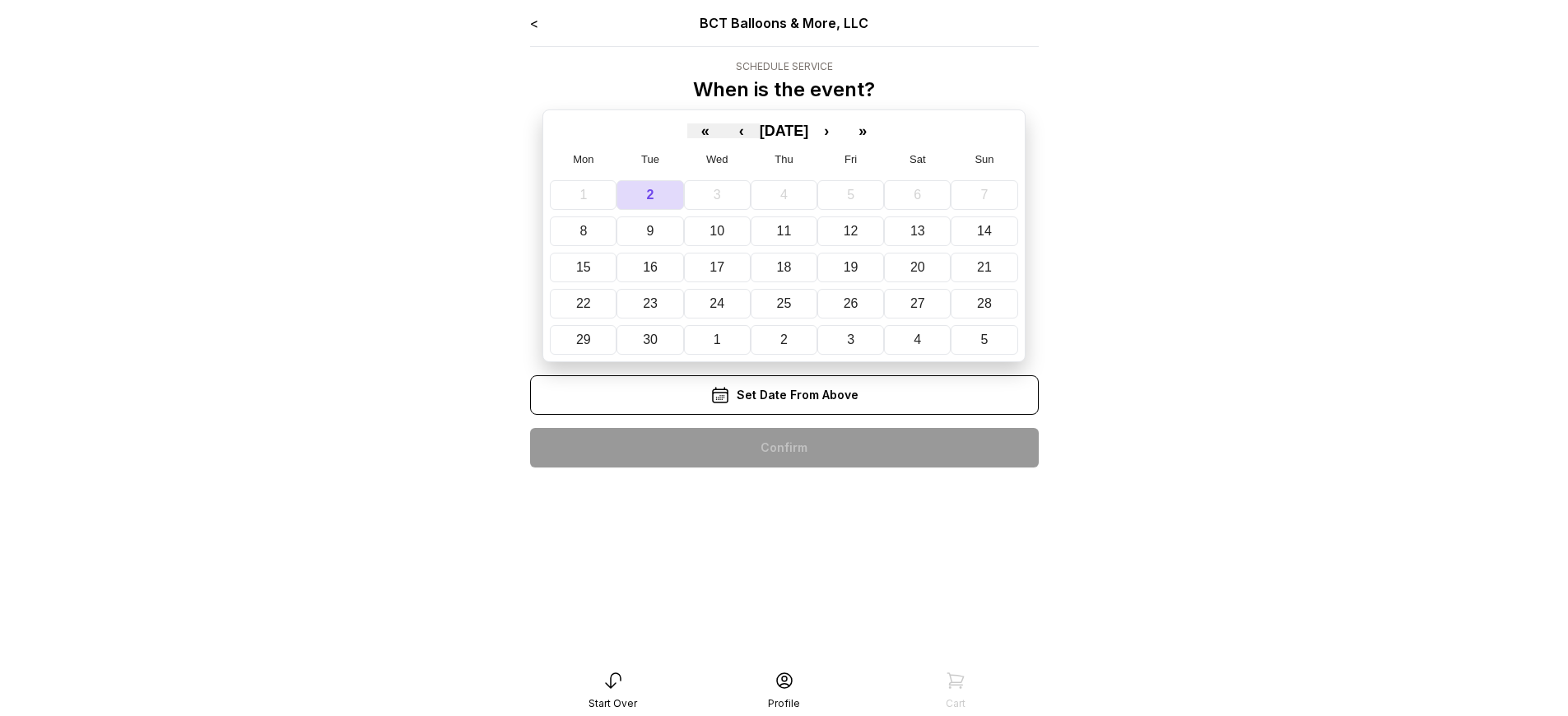
scroll to position [33, 0]
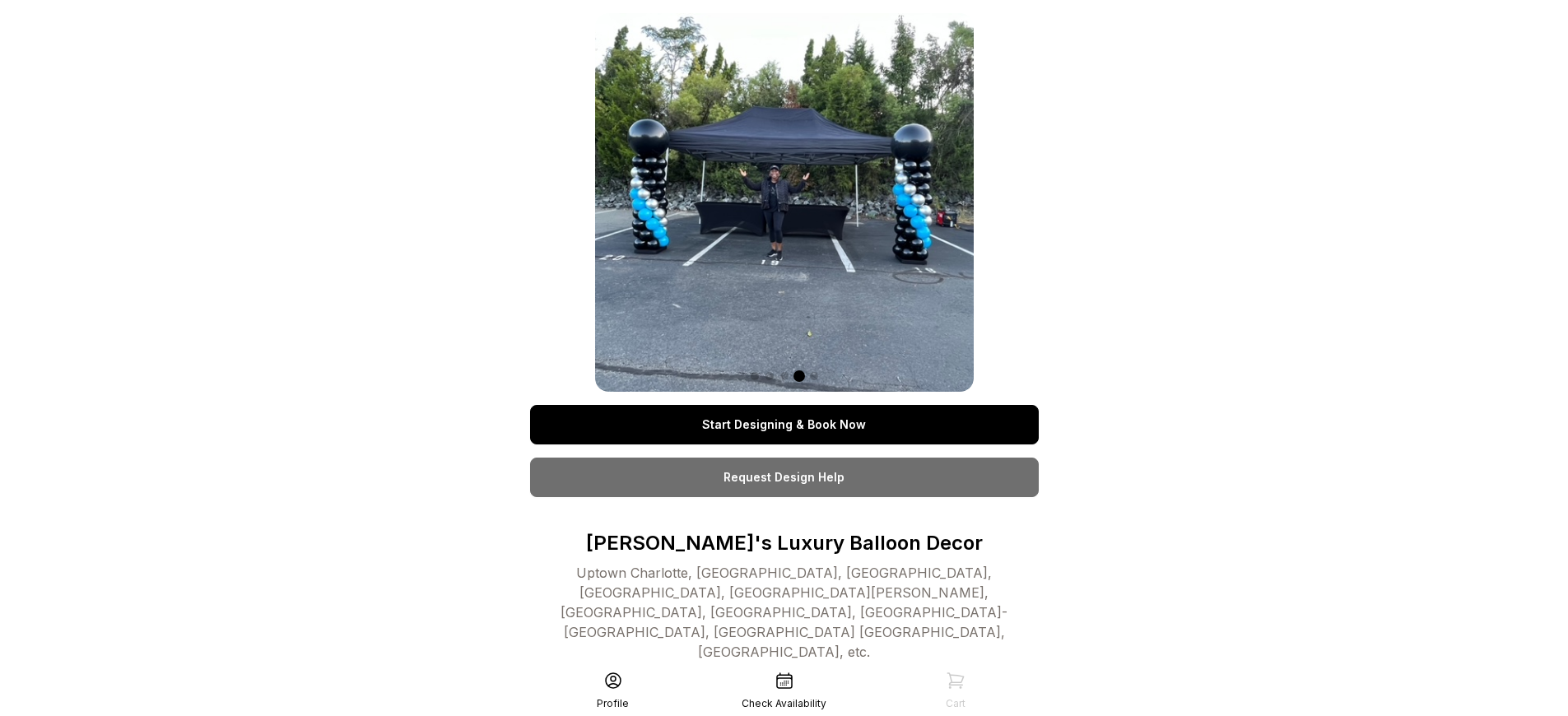
click at [784, 424] on link "Start Designing & Book Now" at bounding box center [784, 424] width 509 height 40
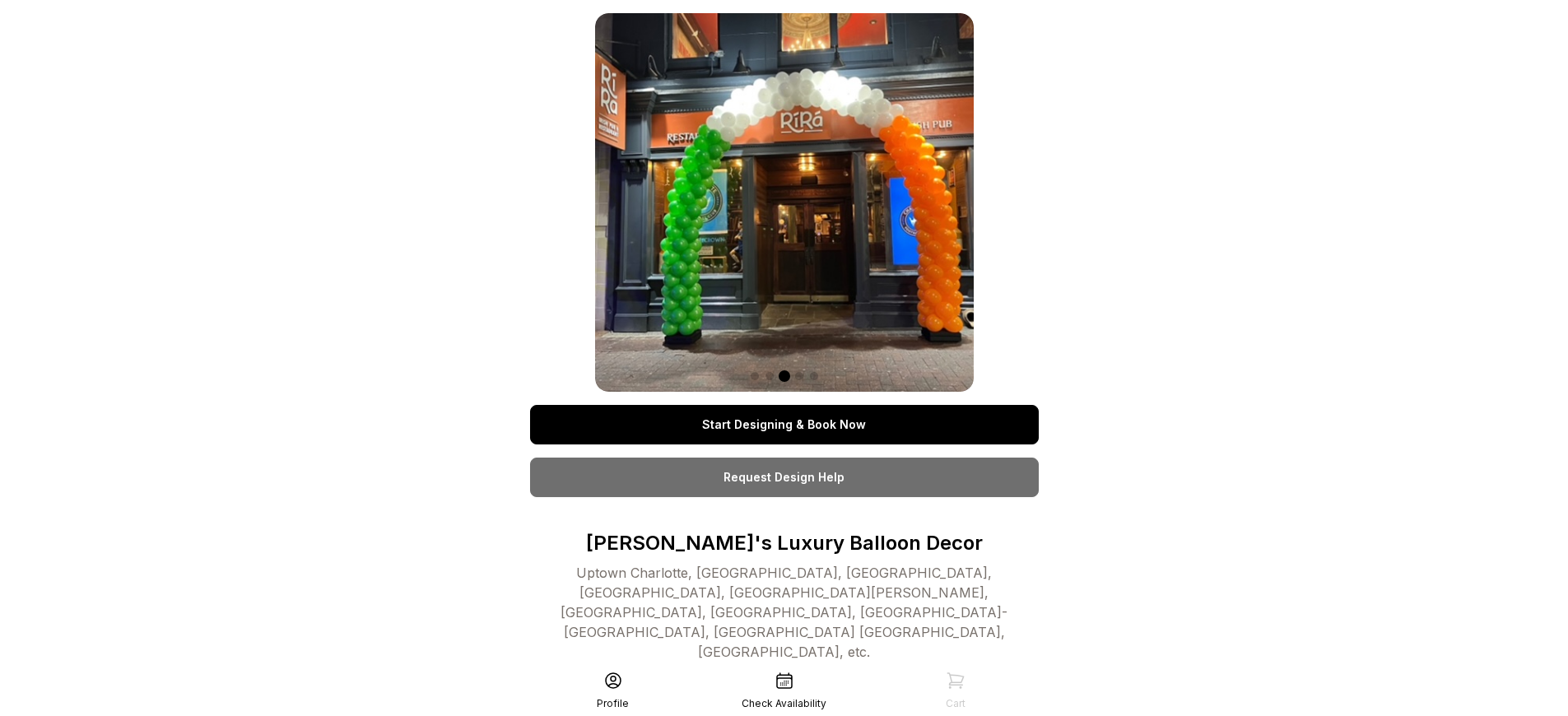
click at [784, 424] on link "Start Designing & Book Now" at bounding box center [784, 424] width 509 height 40
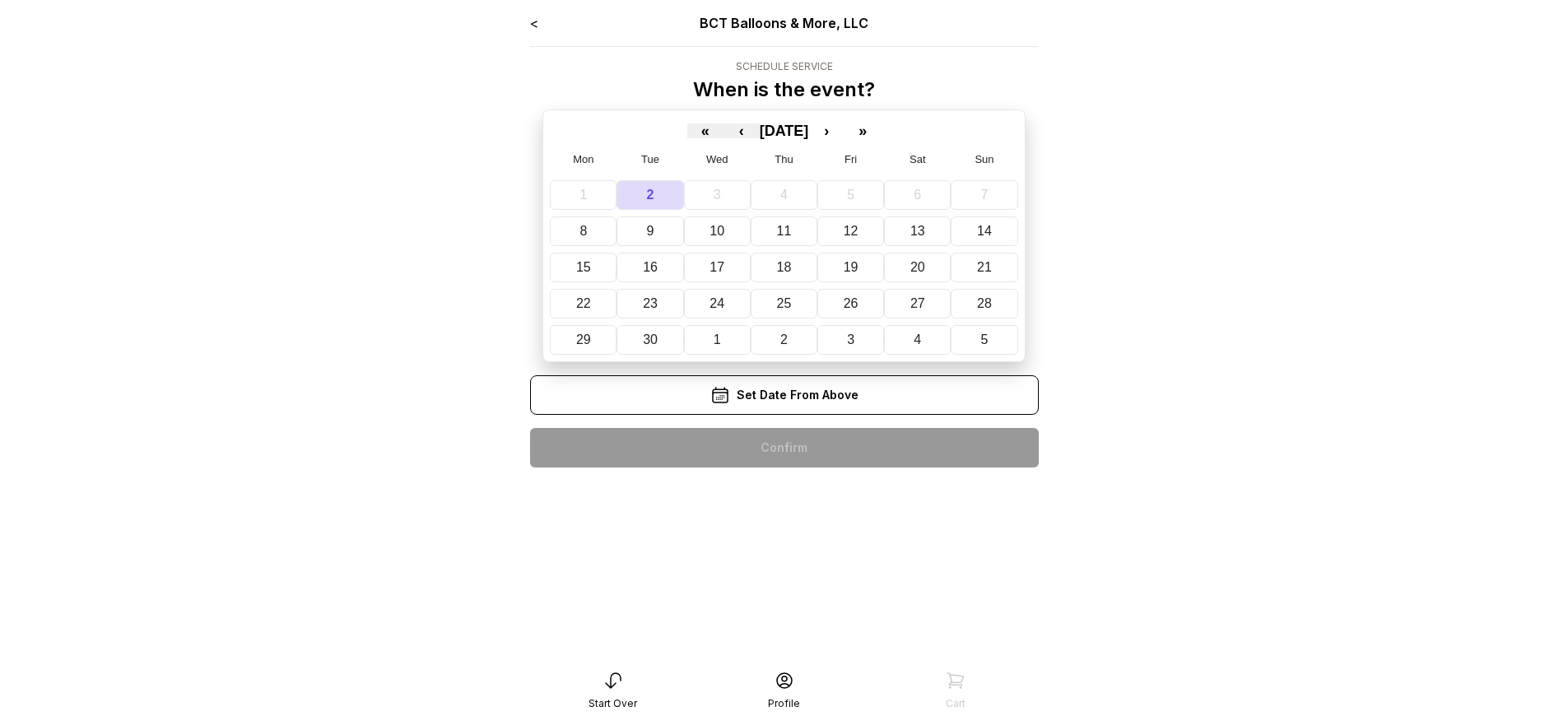
scroll to position [33, 0]
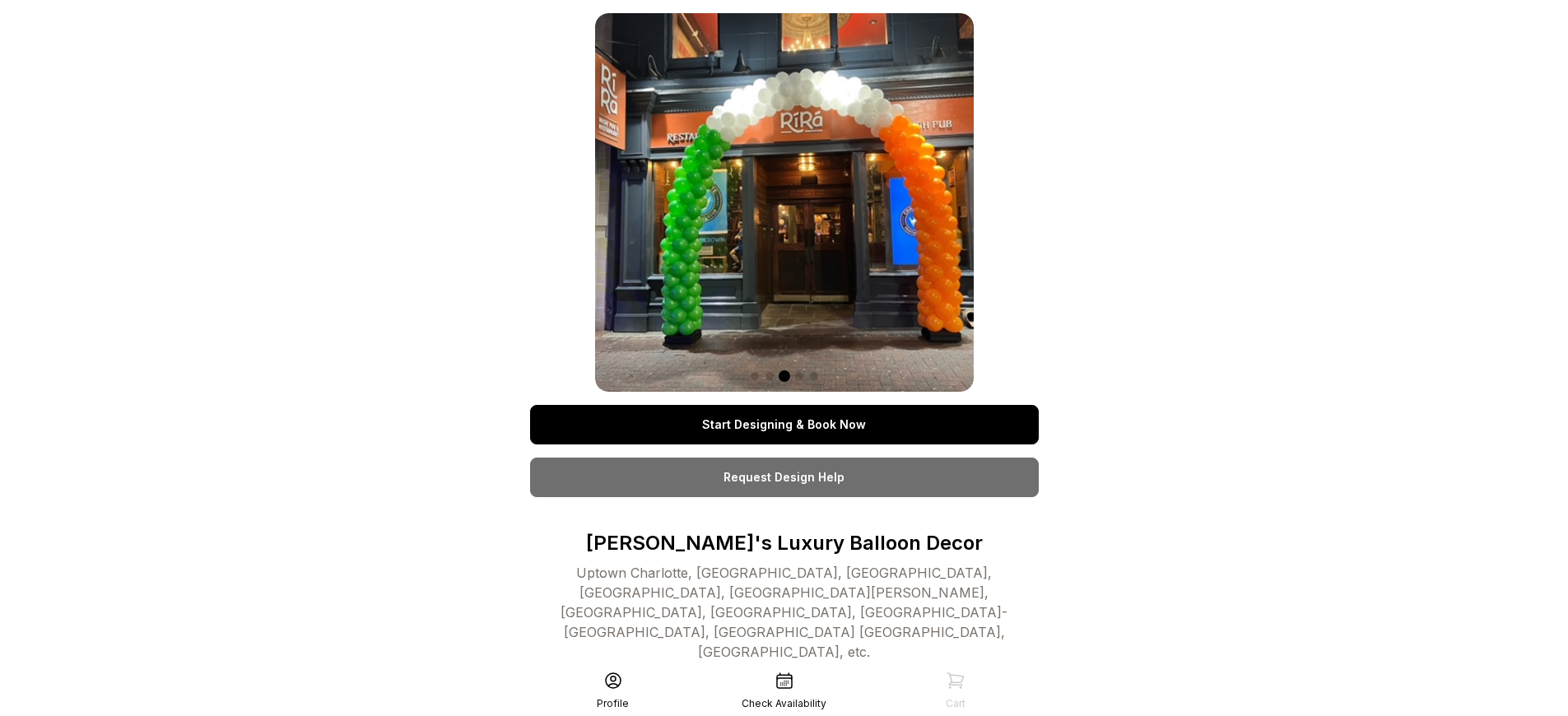
click at [784, 424] on link "Start Designing & Book Now" at bounding box center [784, 424] width 509 height 40
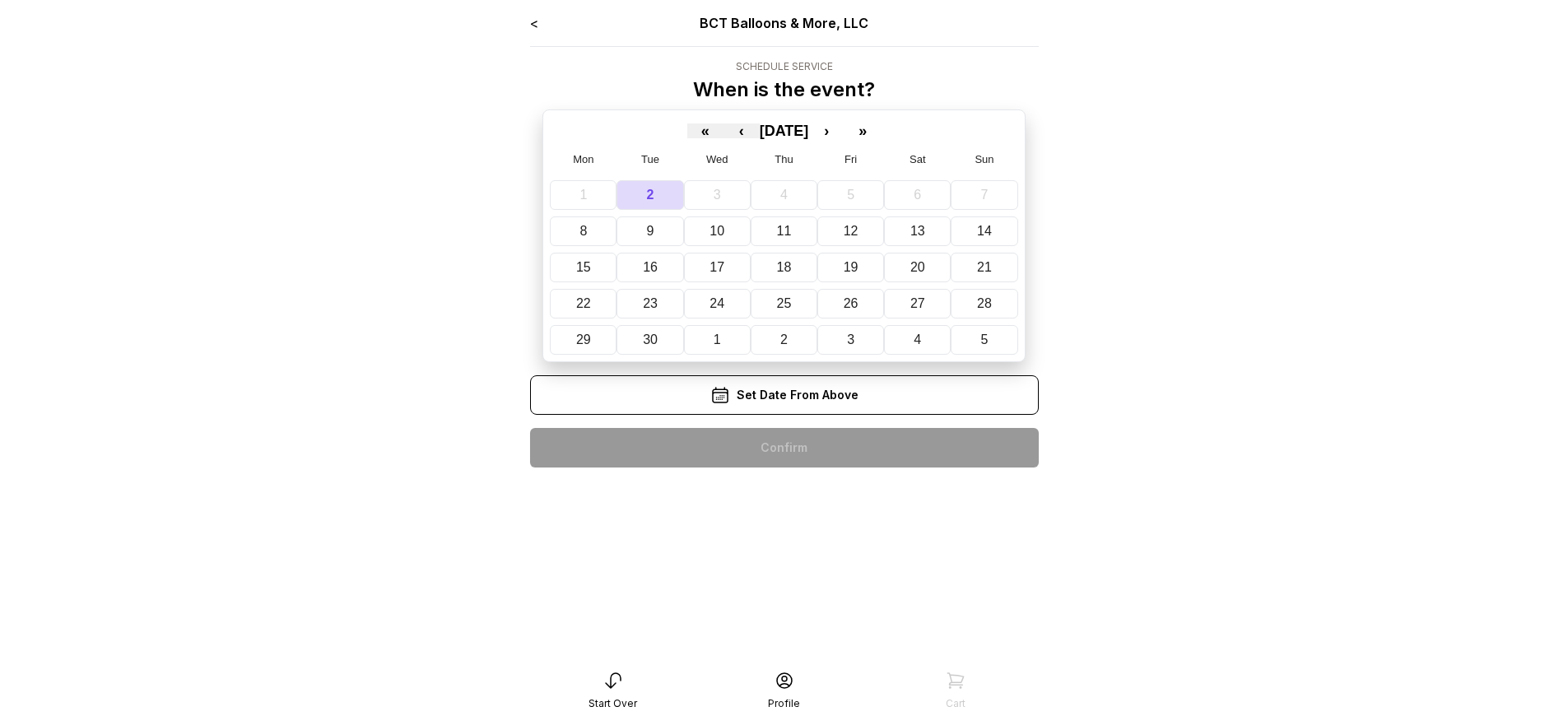
scroll to position [33, 0]
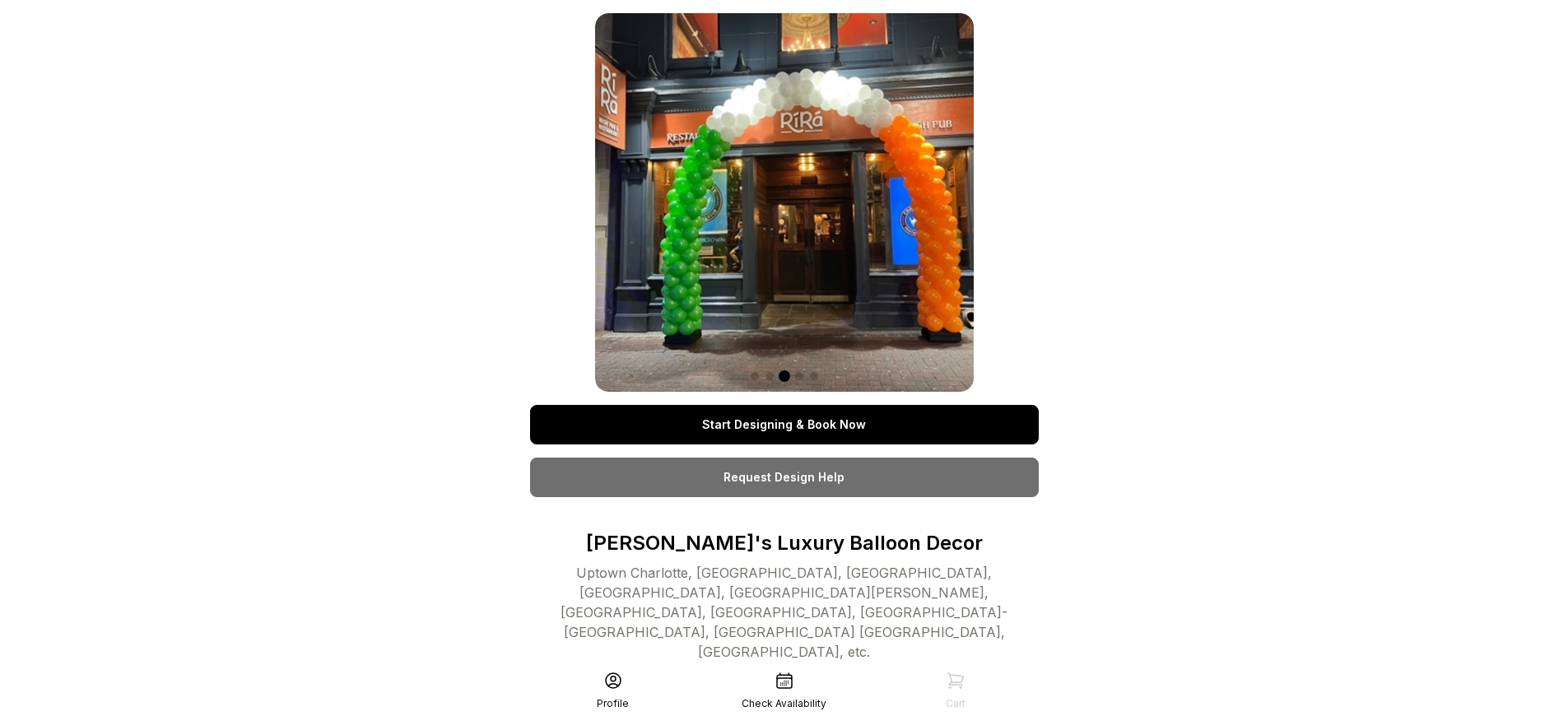
click at [784, 424] on link "Start Designing & Book Now" at bounding box center [784, 424] width 509 height 40
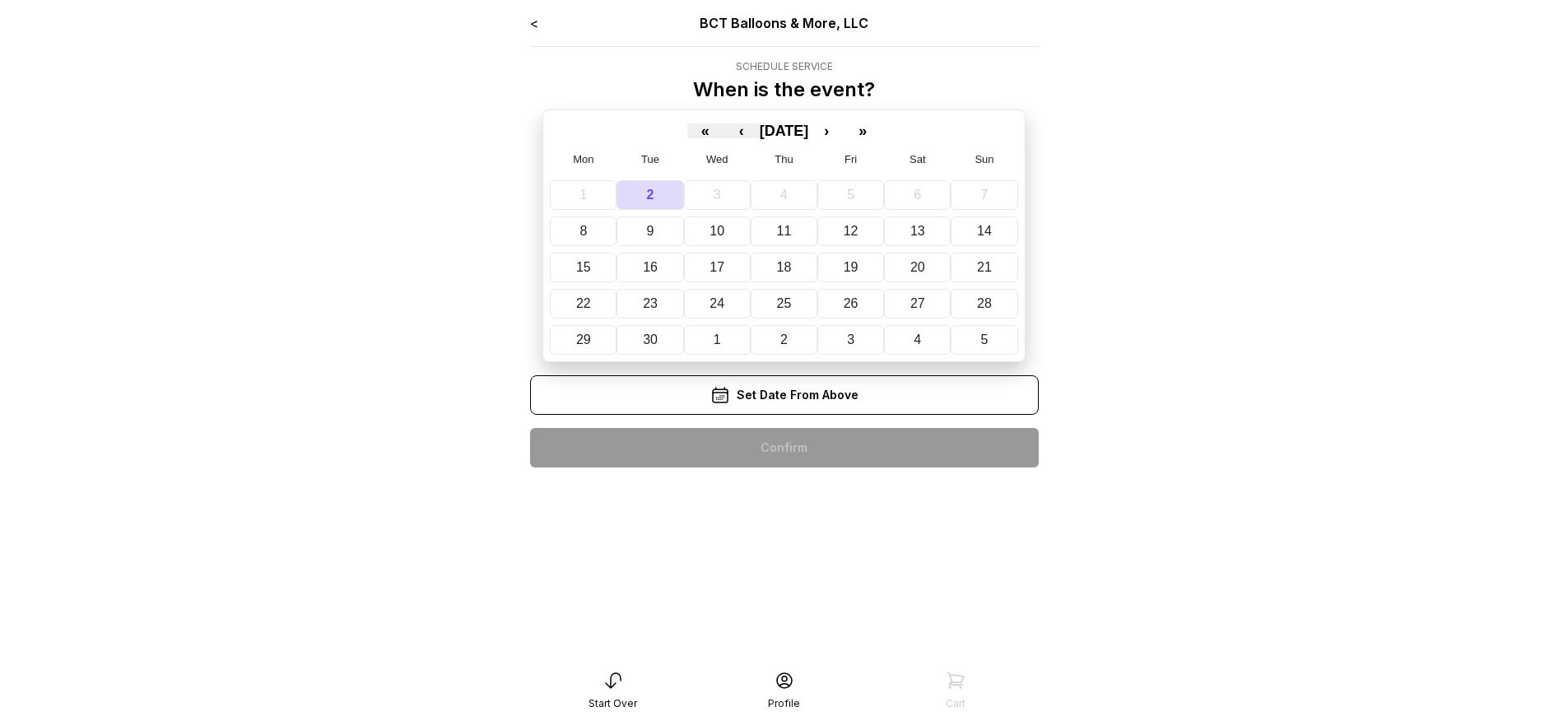
scroll to position [33, 0]
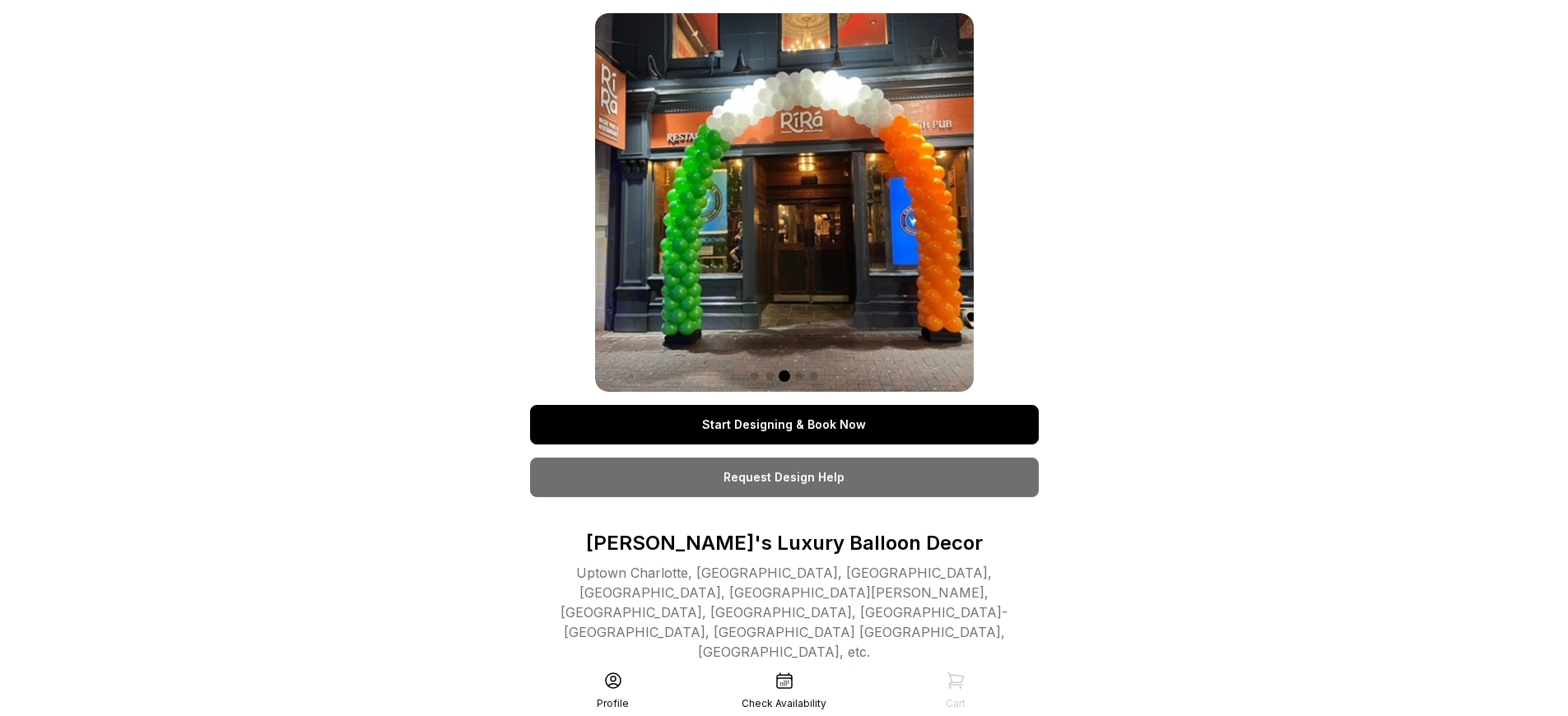
click at [784, 424] on link "Start Designing & Book Now" at bounding box center [784, 424] width 509 height 40
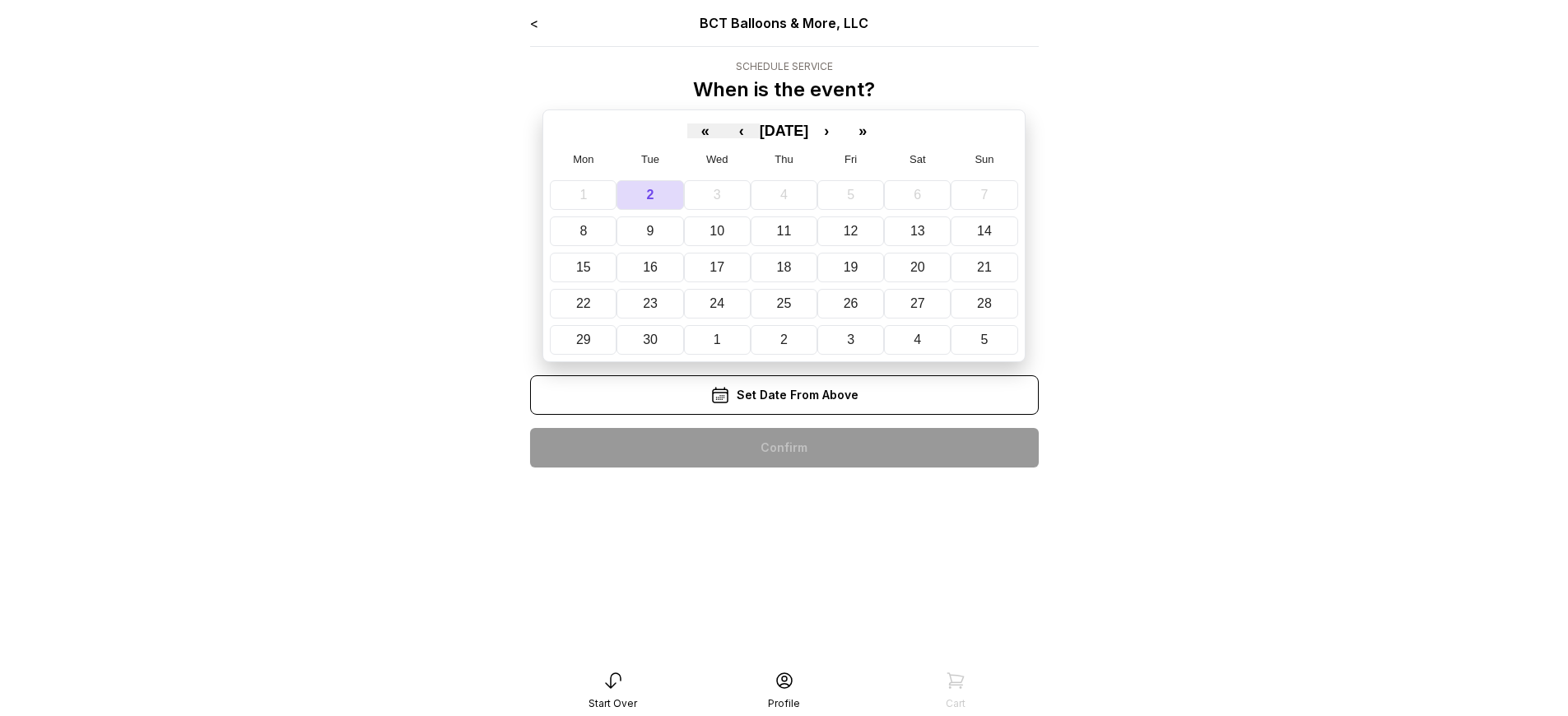
scroll to position [33, 0]
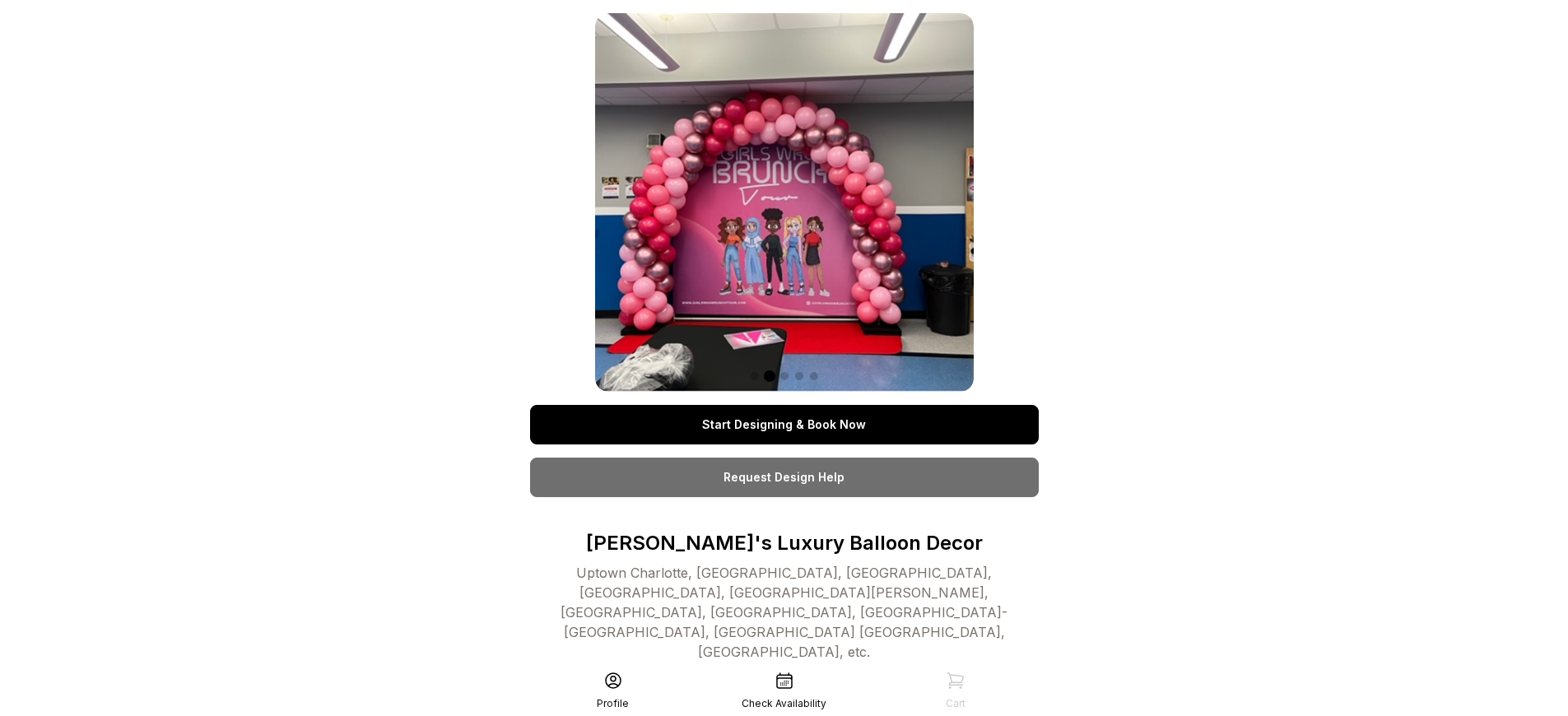
click at [784, 424] on link "Start Designing & Book Now" at bounding box center [784, 424] width 509 height 40
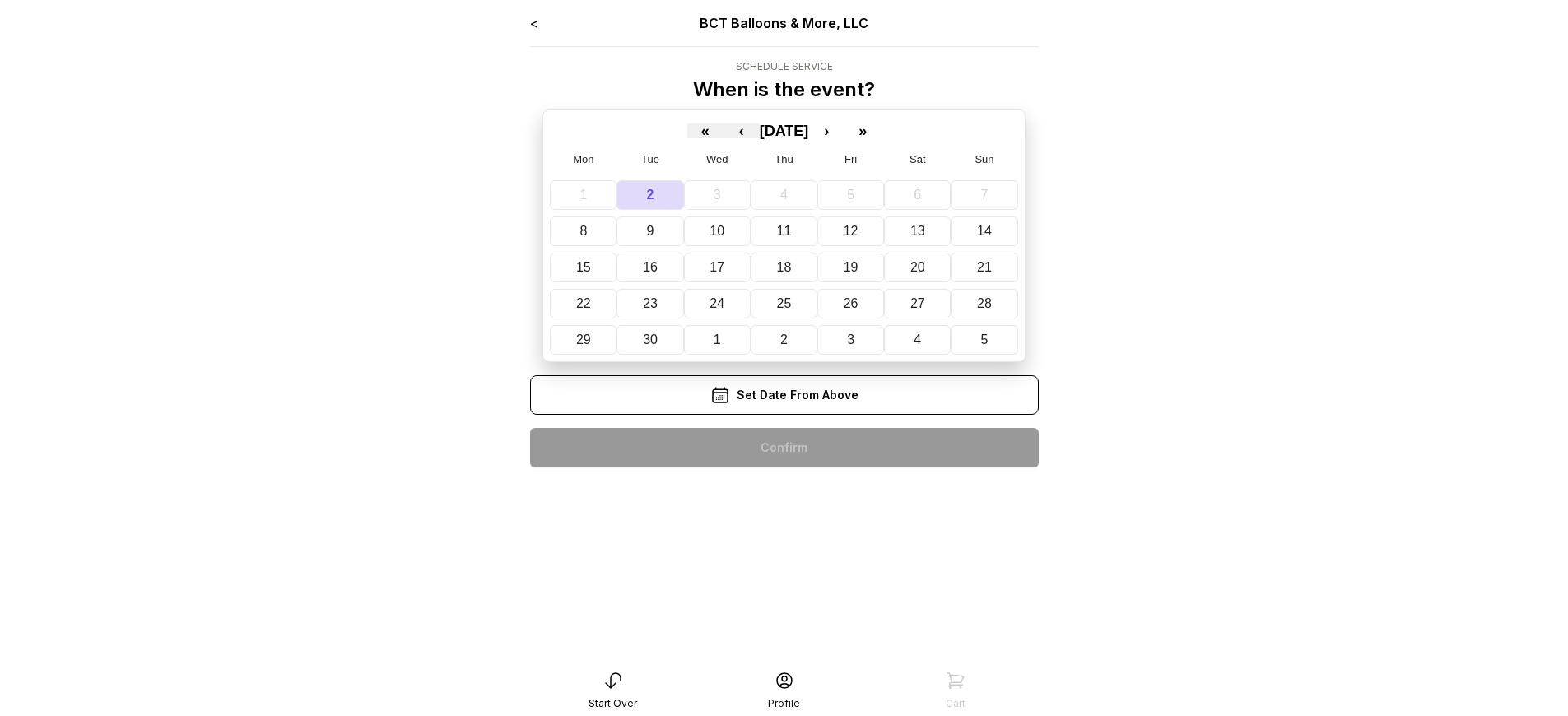
click at [784, 448] on div "< BCT Balloons & More, LLC Schedule Service When is the event? « ‹ [DATE] › » M…" at bounding box center [784, 247] width 509 height 468
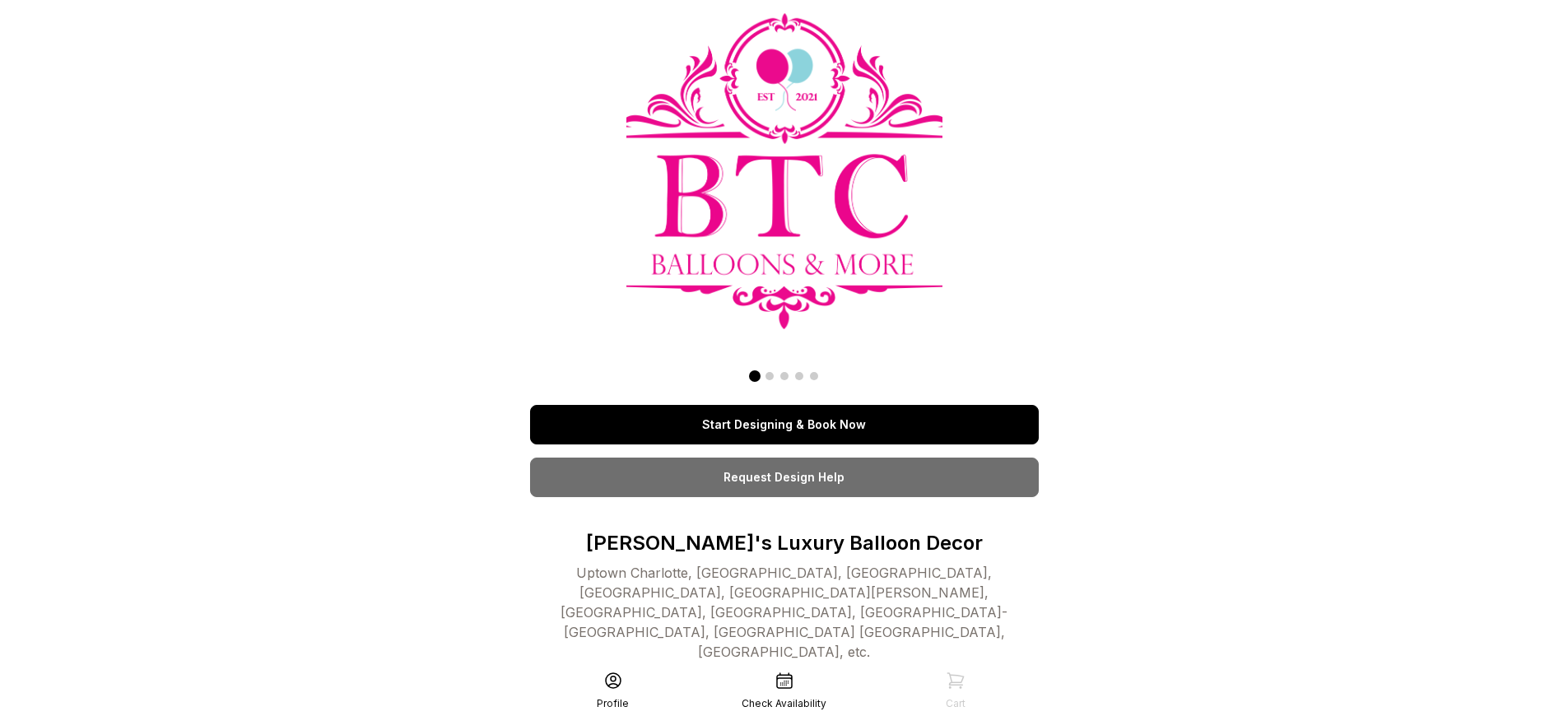
click at [784, 424] on link "Start Designing & Book Now" at bounding box center [784, 424] width 509 height 40
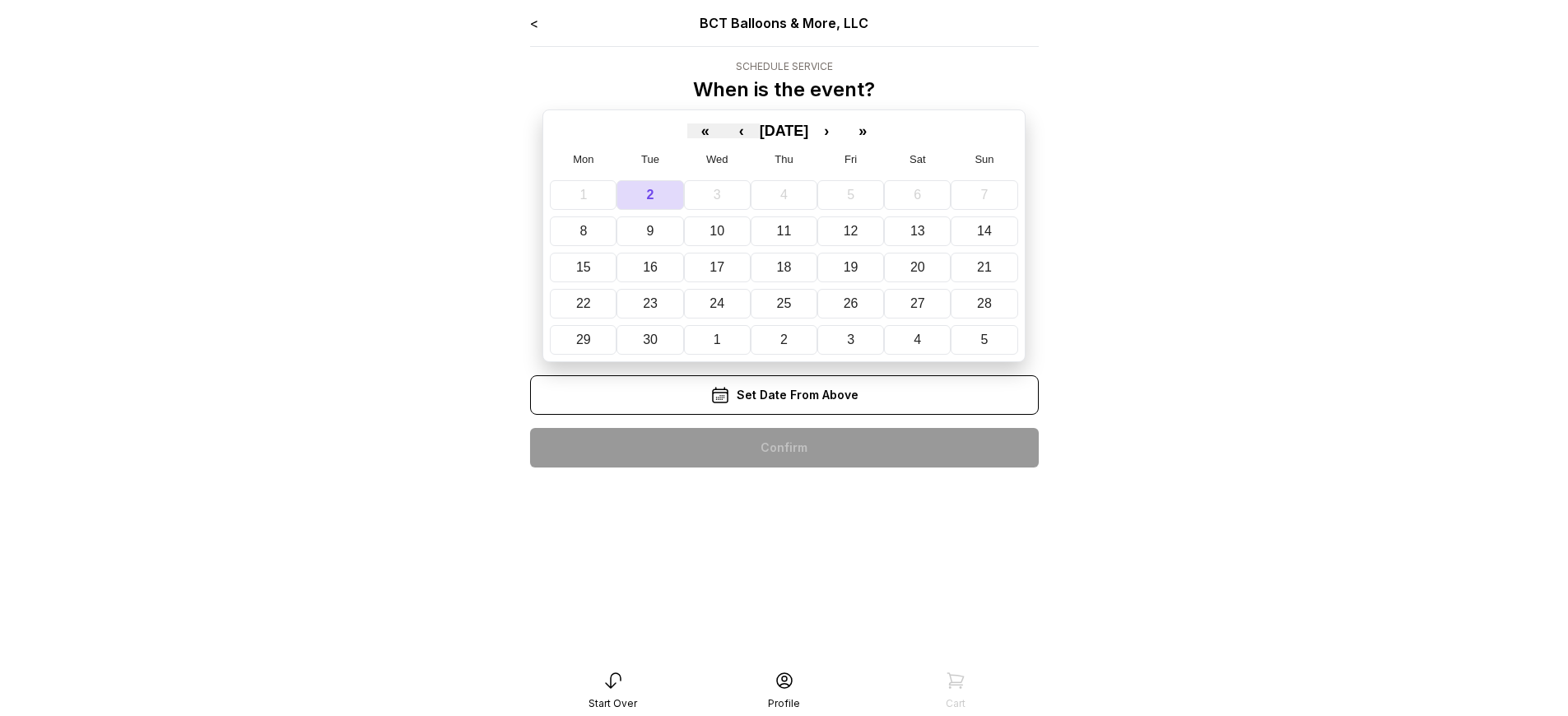
click at [784, 448] on div "< BCT Balloons & More, LLC Schedule Service When is the event? « ‹ [DATE] › » M…" at bounding box center [784, 247] width 509 height 468
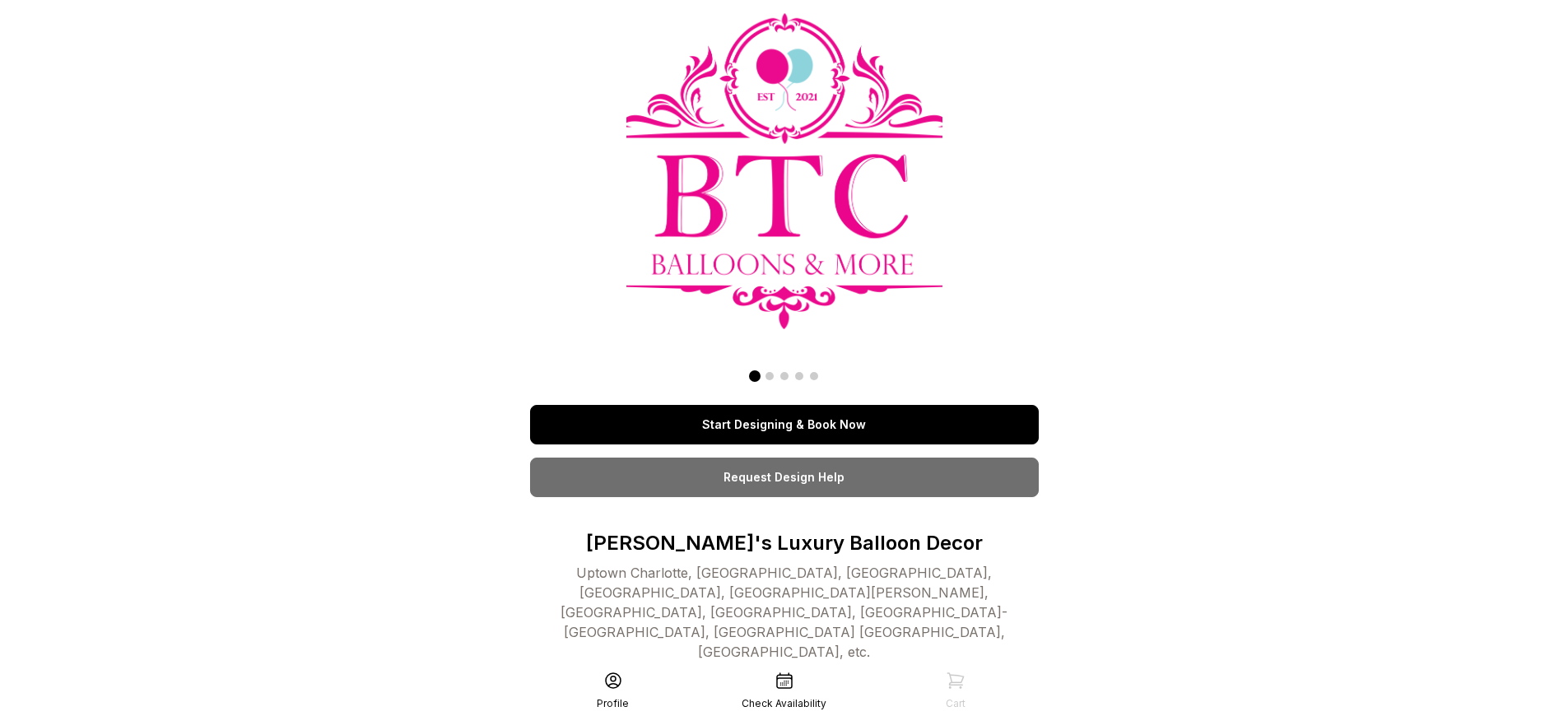
click at [784, 424] on link "Start Designing & Book Now" at bounding box center [784, 424] width 509 height 40
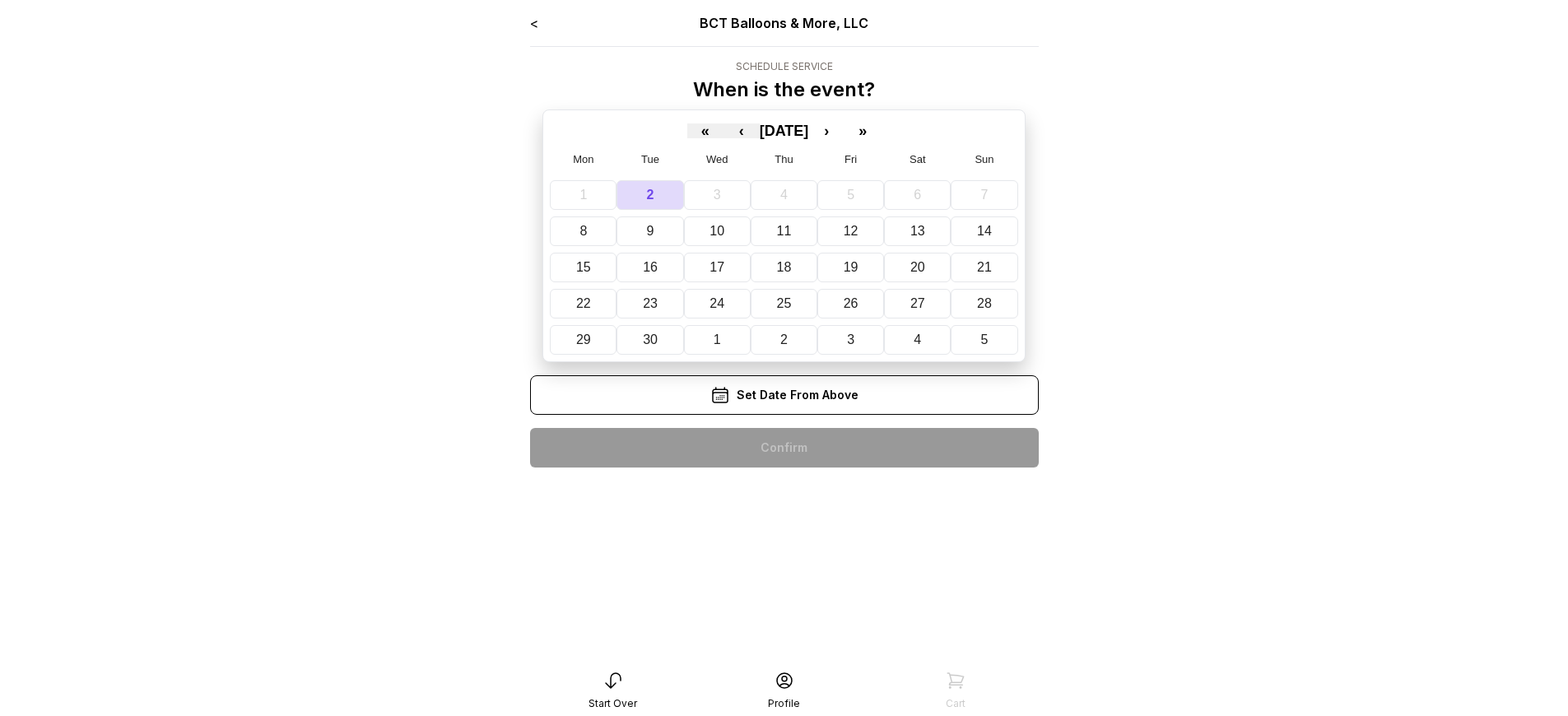
click at [784, 448] on div "< BCT Balloons & More, LLC Schedule Service When is the event? « ‹ [DATE] › » M…" at bounding box center [784, 247] width 509 height 468
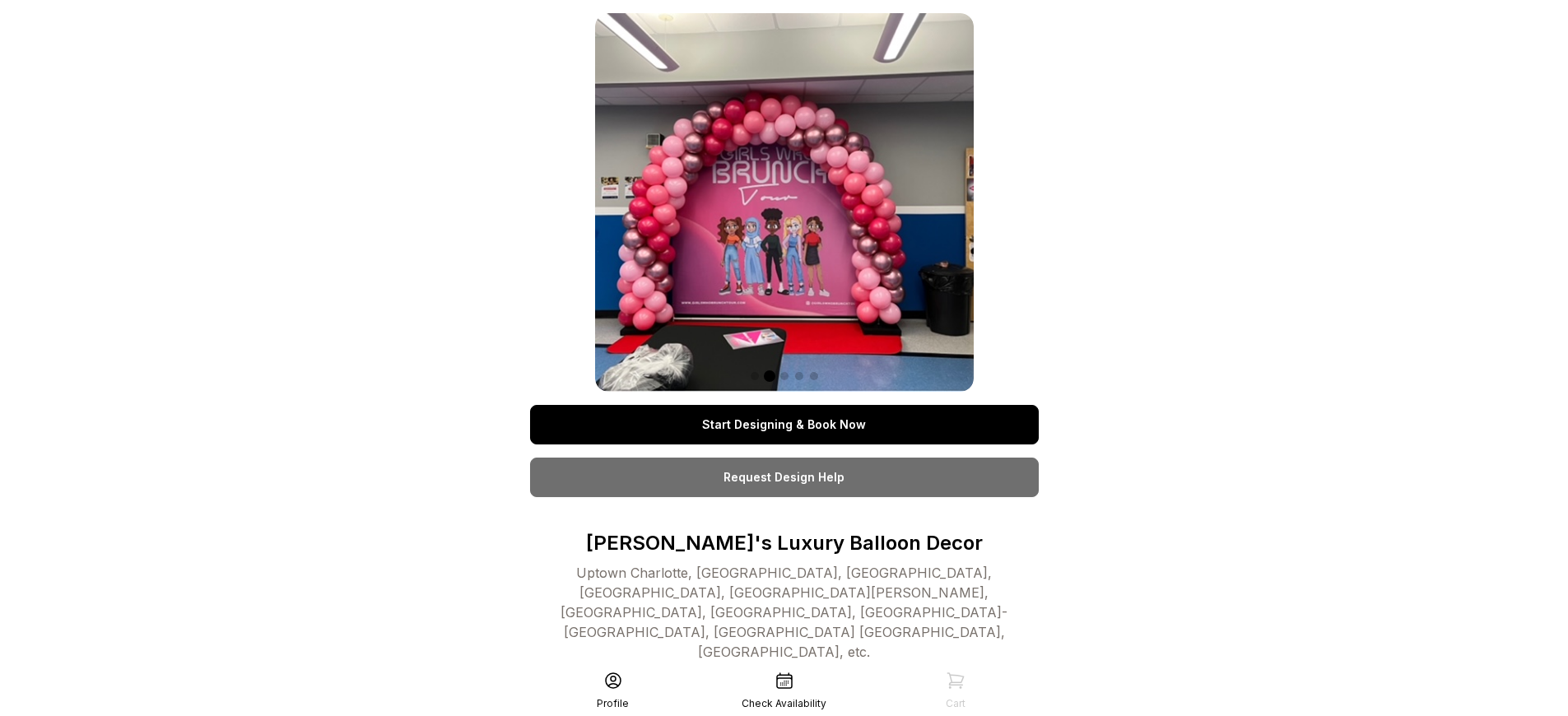
click at [784, 424] on link "Start Designing & Book Now" at bounding box center [784, 424] width 509 height 40
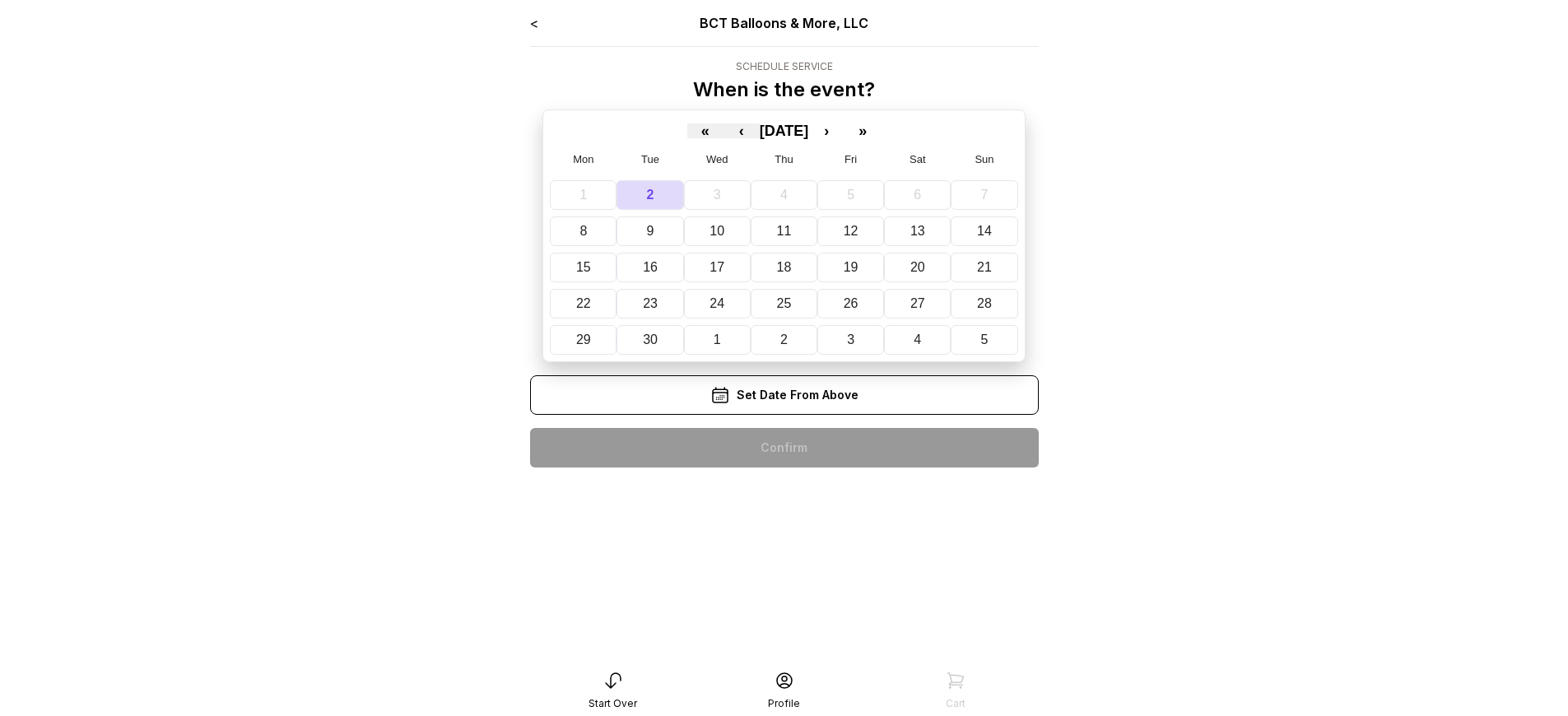
click at [784, 448] on div "< BCT Balloons & More, LLC Schedule Service When is the event? « ‹ [DATE] › » M…" at bounding box center [784, 247] width 509 height 468
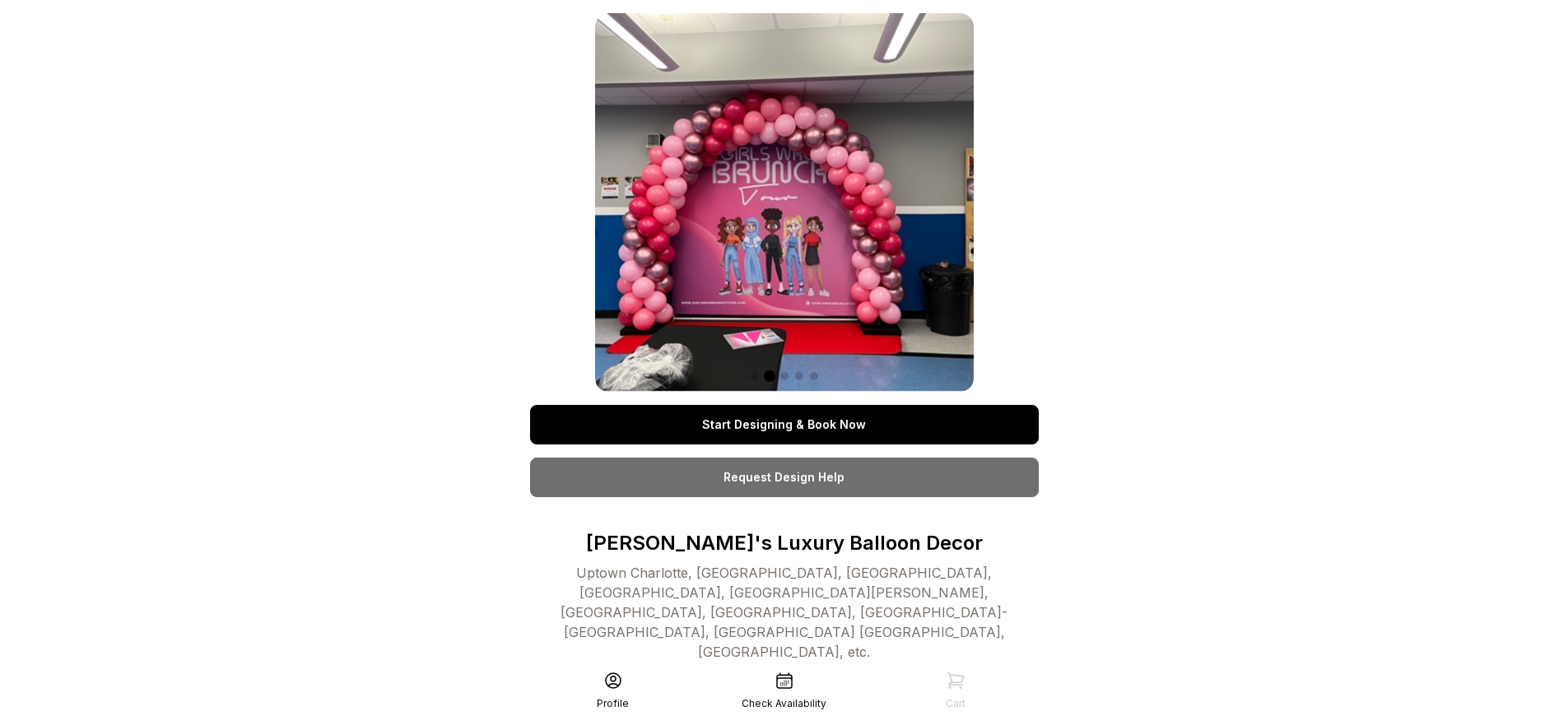
click at [784, 424] on link "Start Designing & Book Now" at bounding box center [784, 424] width 509 height 40
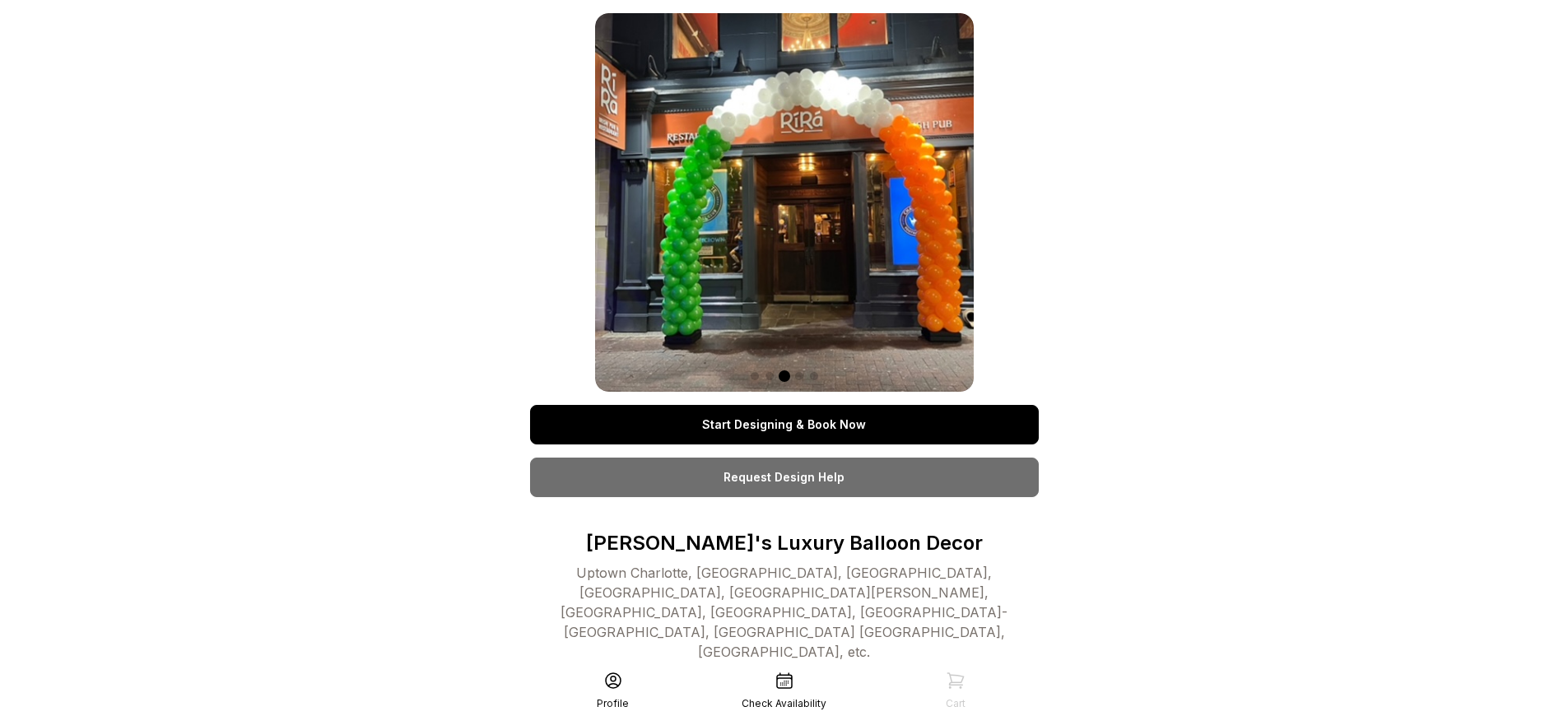
click at [784, 424] on link "Start Designing & Book Now" at bounding box center [784, 424] width 509 height 40
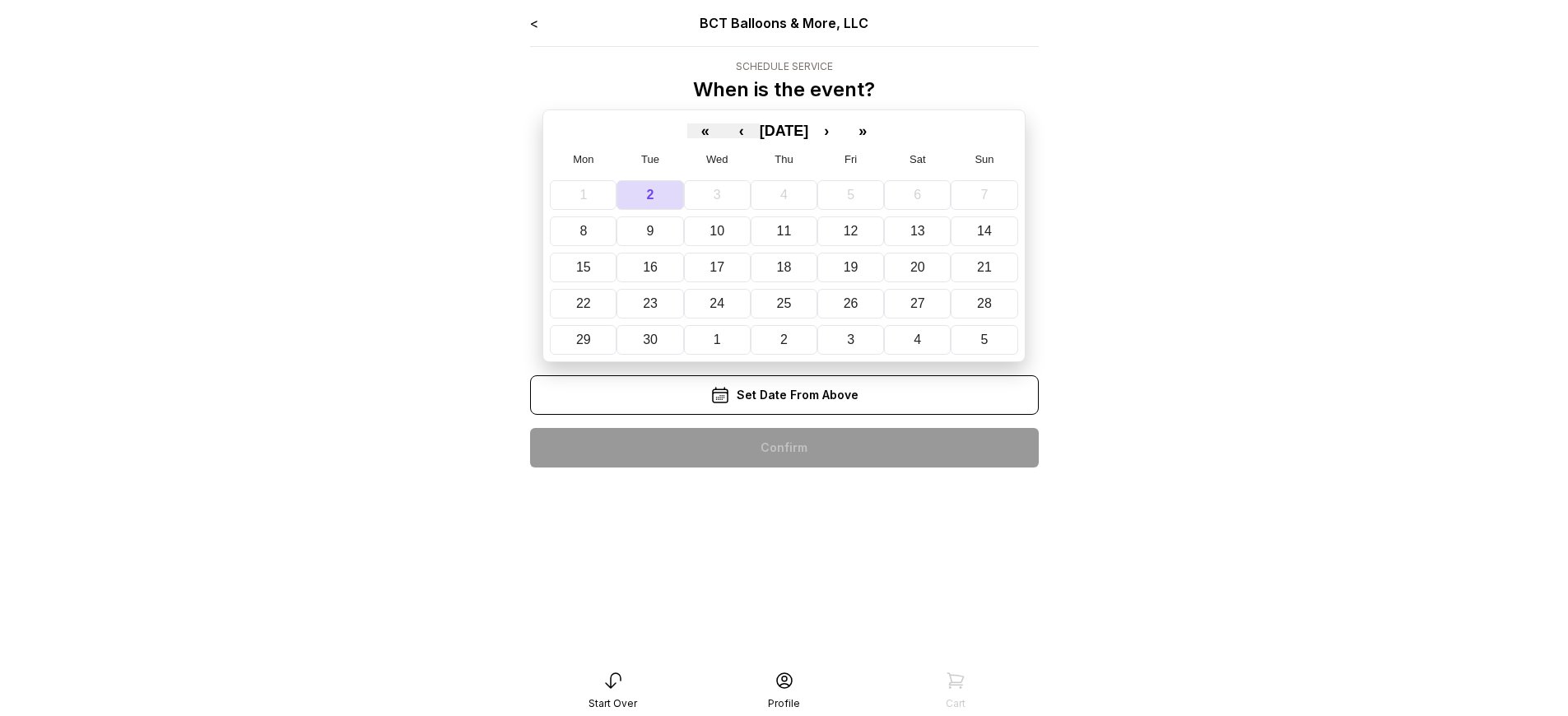
click at [784, 448] on div "< BCT Balloons & More, LLC Schedule Service When is the event? « ‹ September 20…" at bounding box center [784, 247] width 509 height 468
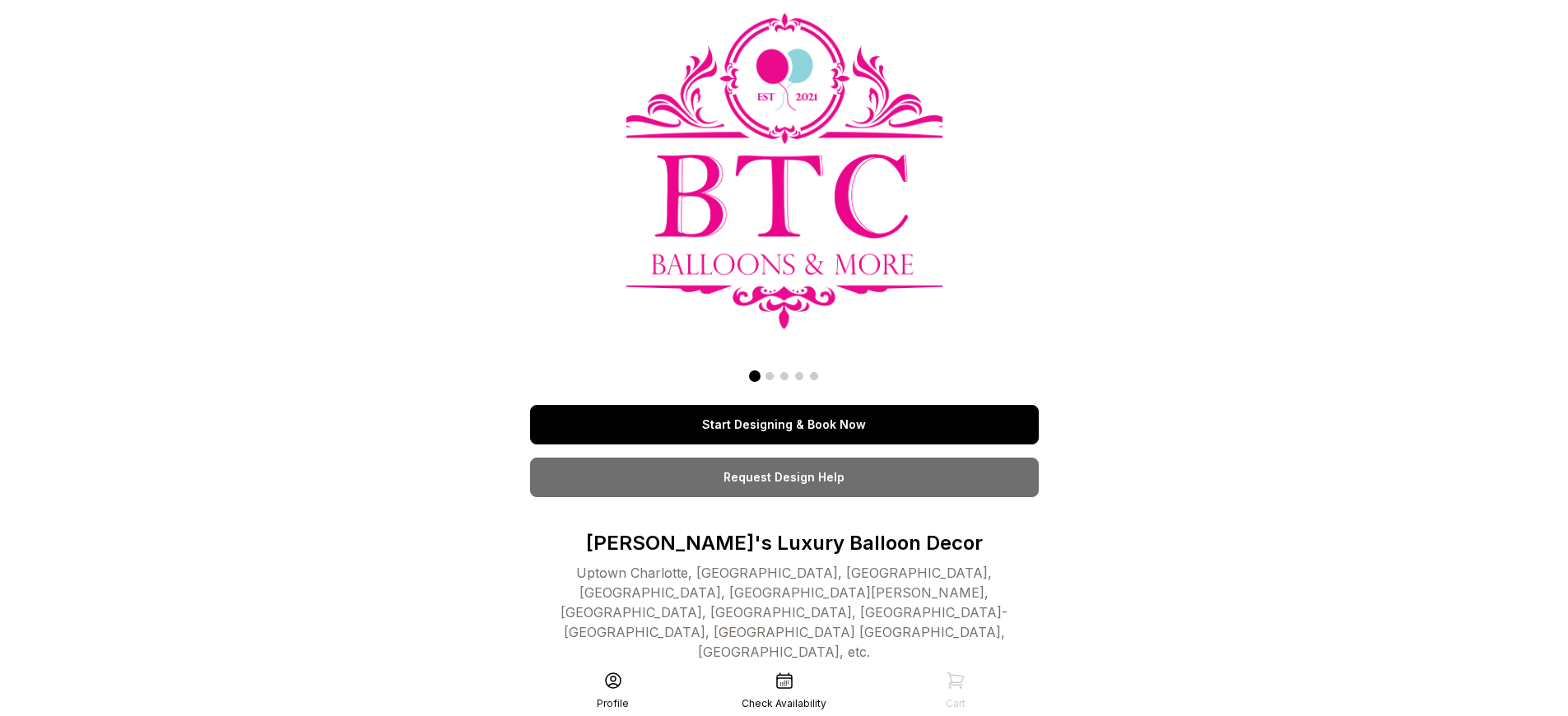
click at [784, 424] on link "Start Designing & Book Now" at bounding box center [784, 424] width 509 height 40
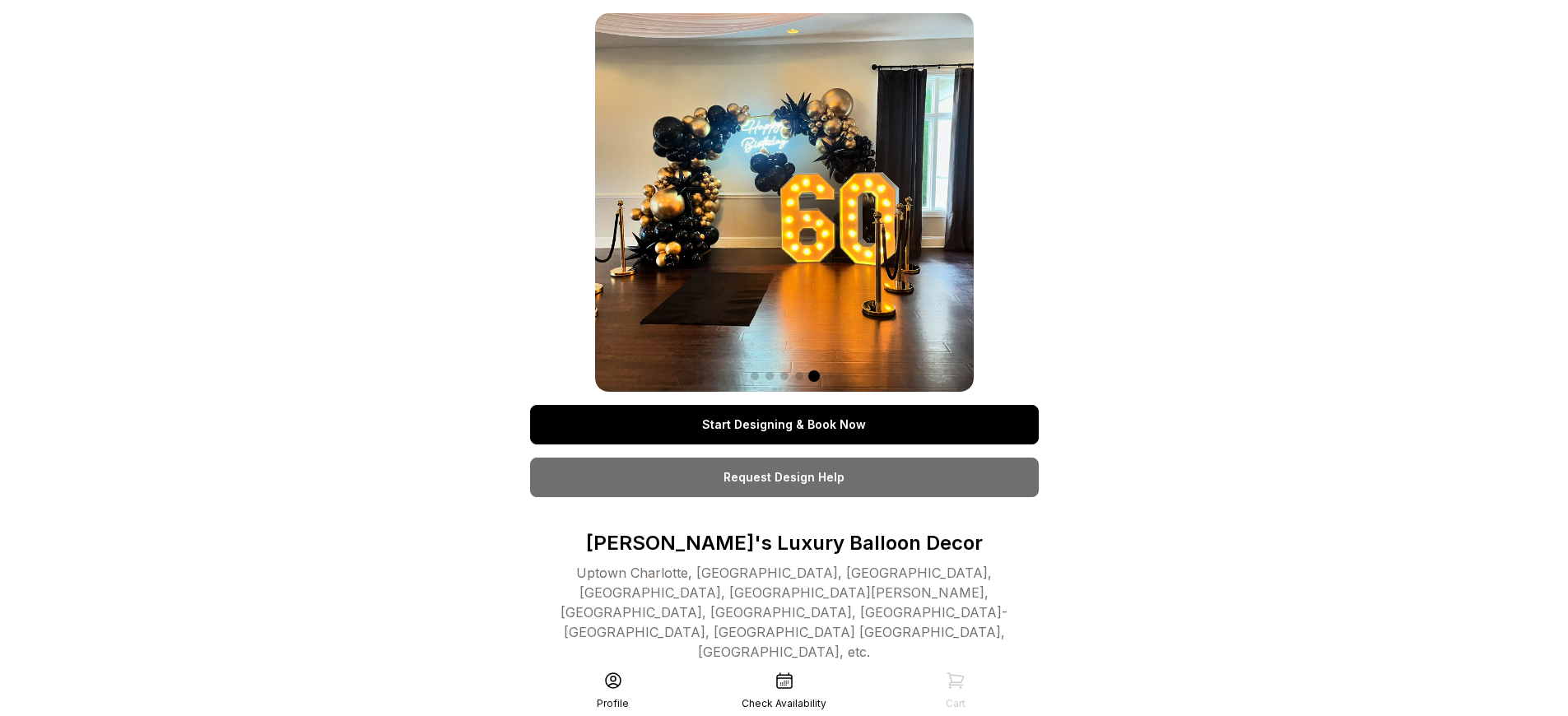
click at [784, 424] on link "Start Designing & Book Now" at bounding box center [784, 424] width 509 height 40
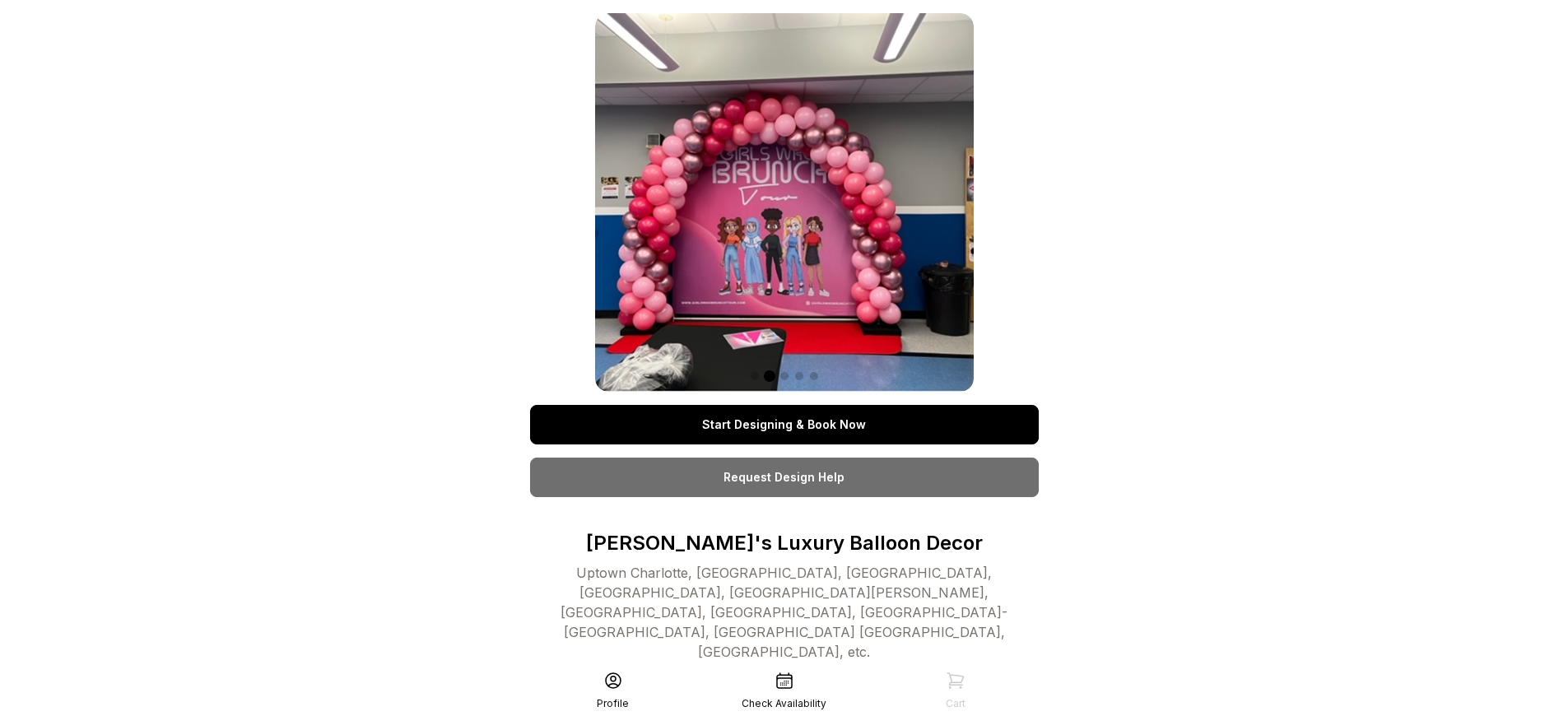
click at [784, 424] on link "Start Designing & Book Now" at bounding box center [784, 424] width 509 height 40
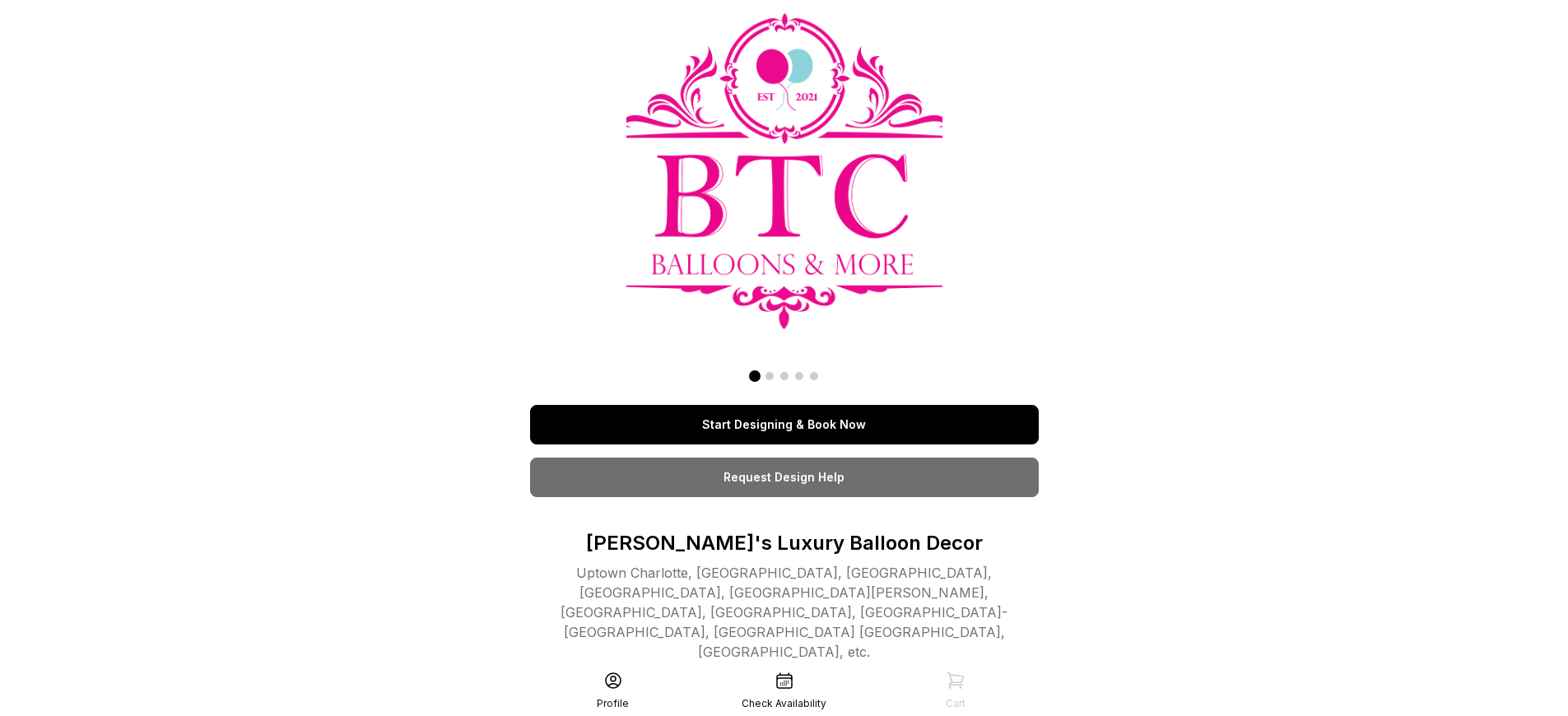
click at [784, 424] on link "Start Designing & Book Now" at bounding box center [784, 424] width 509 height 40
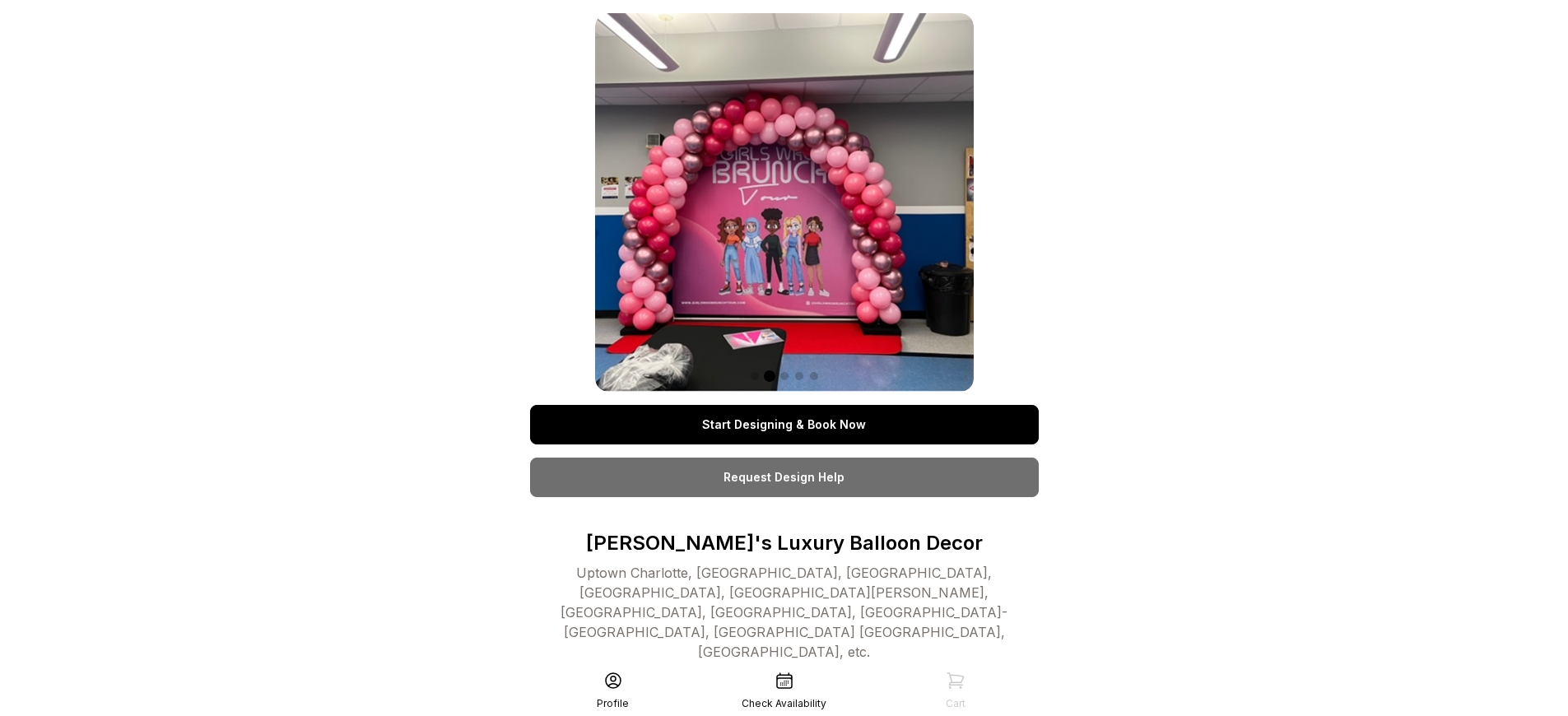
click at [784, 424] on link "Start Designing & Book Now" at bounding box center [784, 424] width 509 height 40
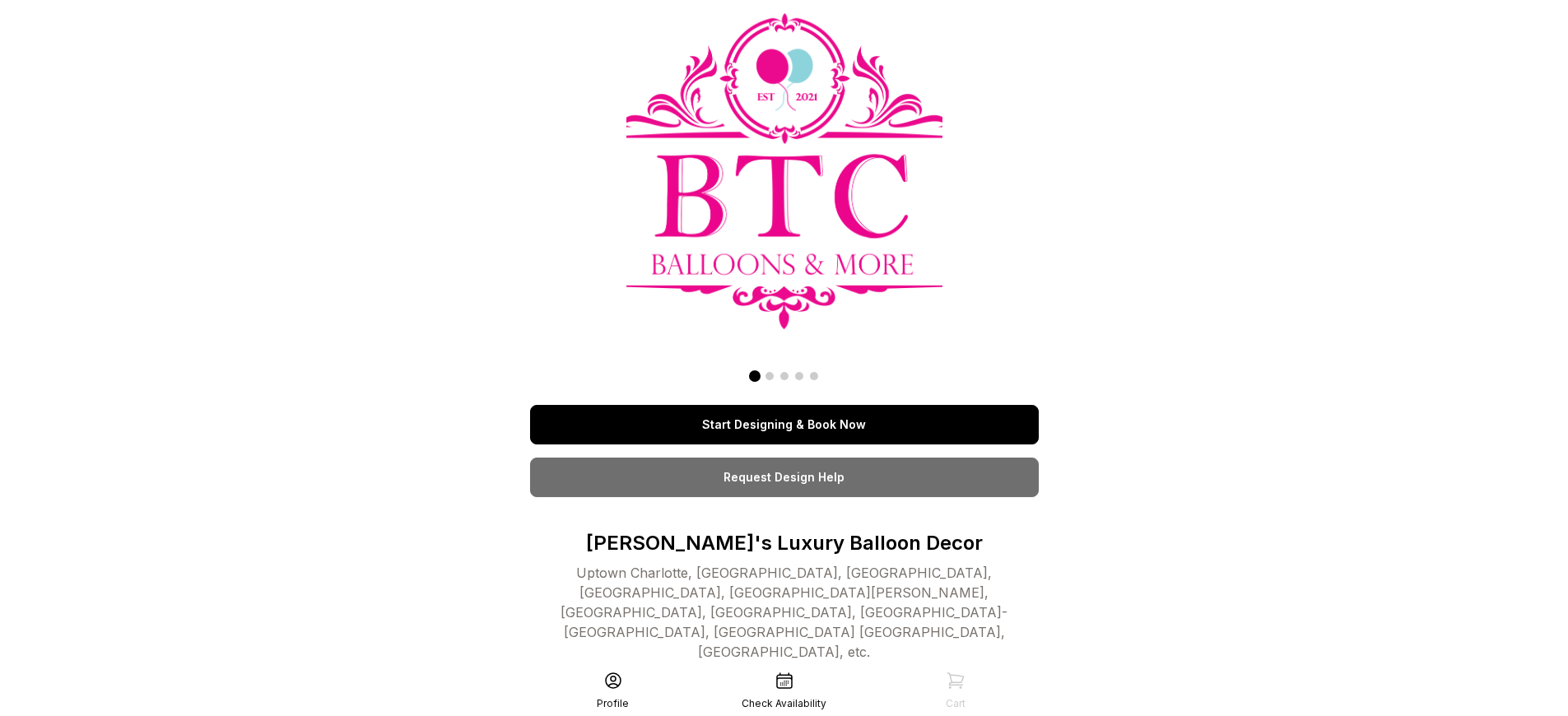
click at [784, 424] on link "Start Designing & Book Now" at bounding box center [784, 424] width 509 height 40
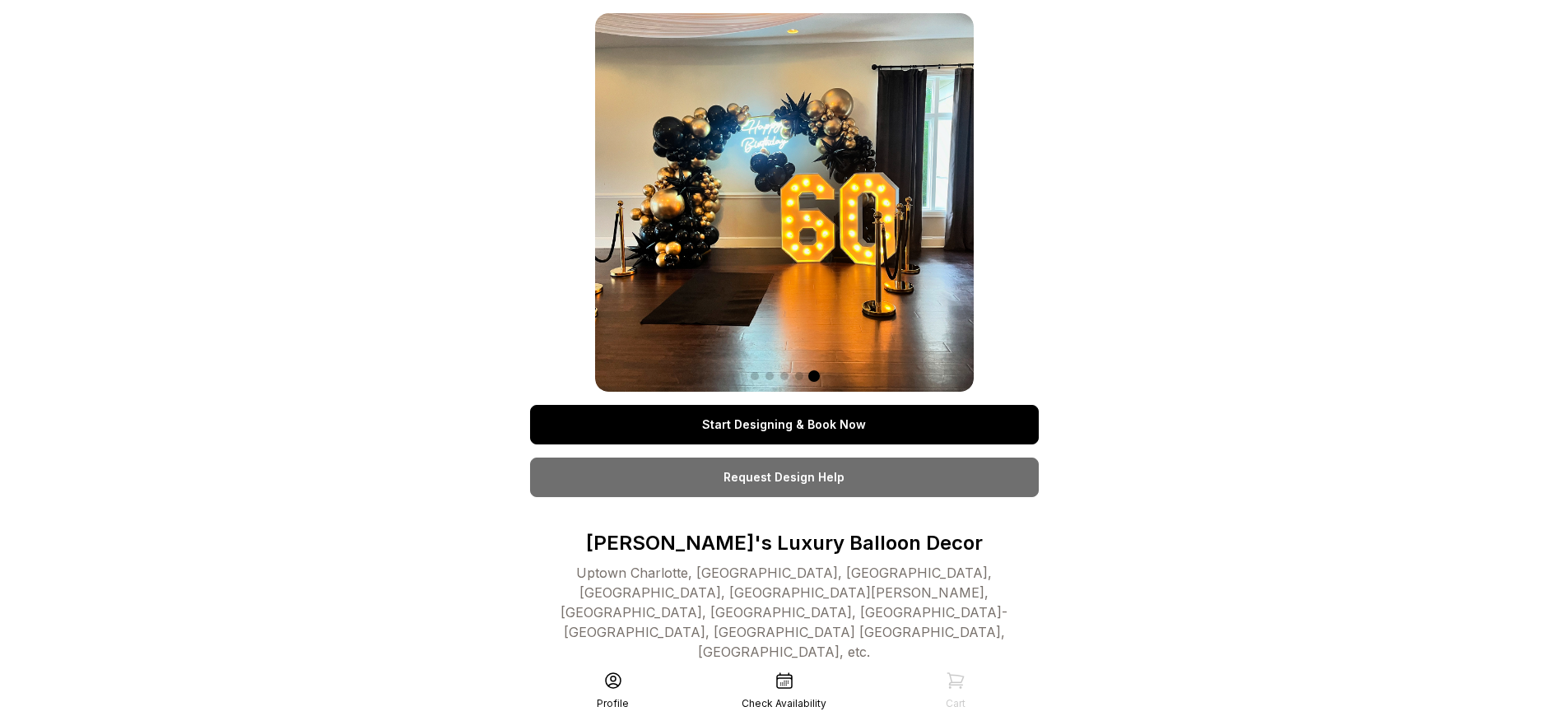
click at [784, 424] on link "Start Designing & Book Now" at bounding box center [784, 424] width 509 height 40
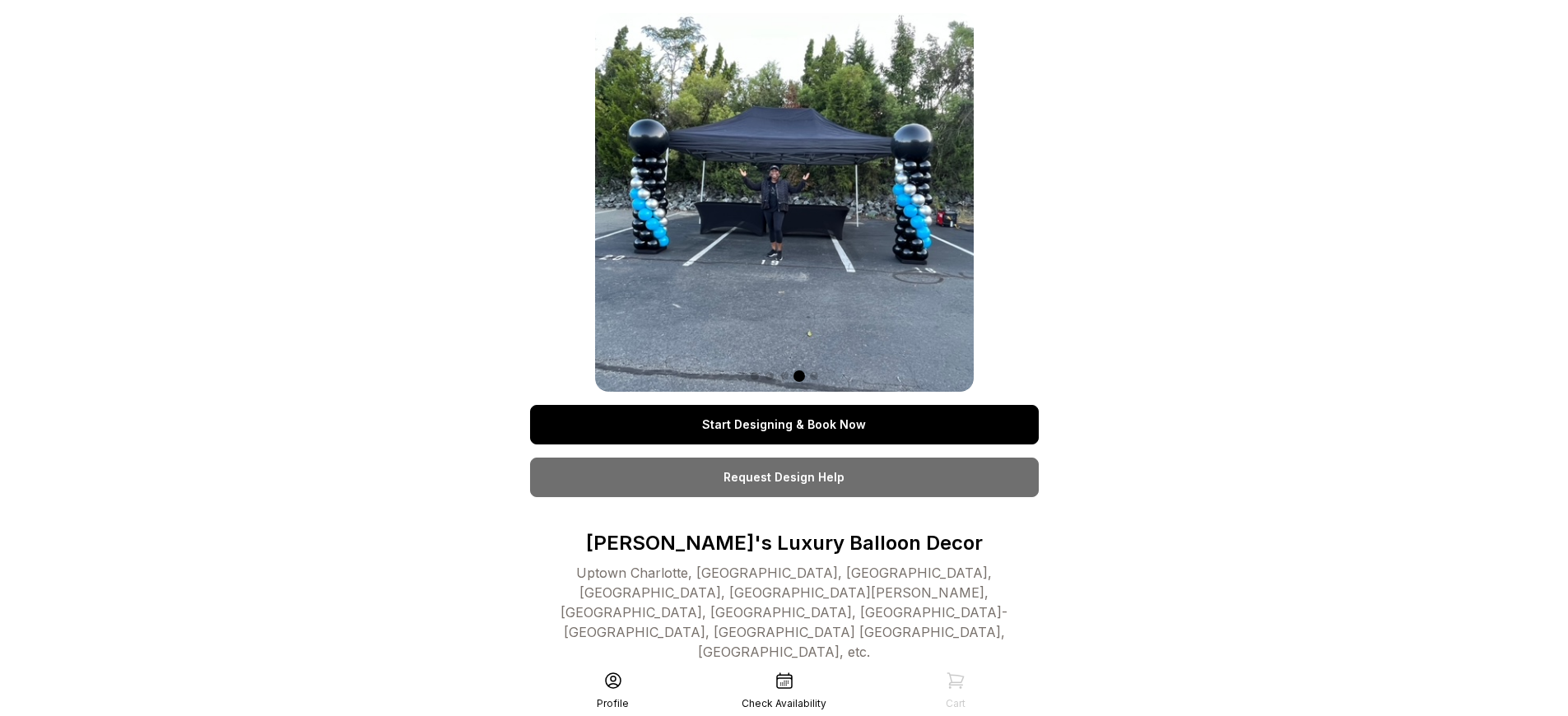
click at [784, 424] on link "Start Designing & Book Now" at bounding box center [784, 424] width 509 height 40
